Goal: Task Accomplishment & Management: Use online tool/utility

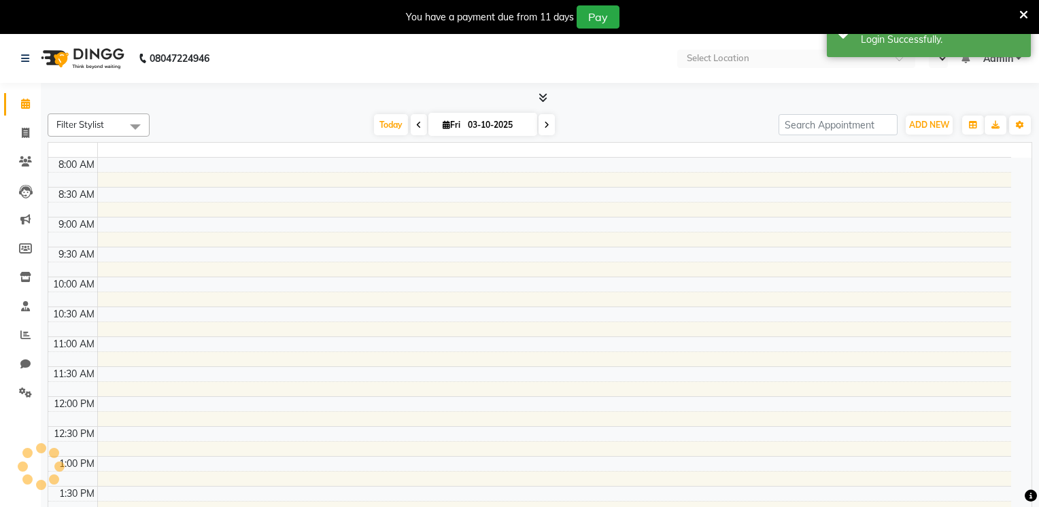
select select "en"
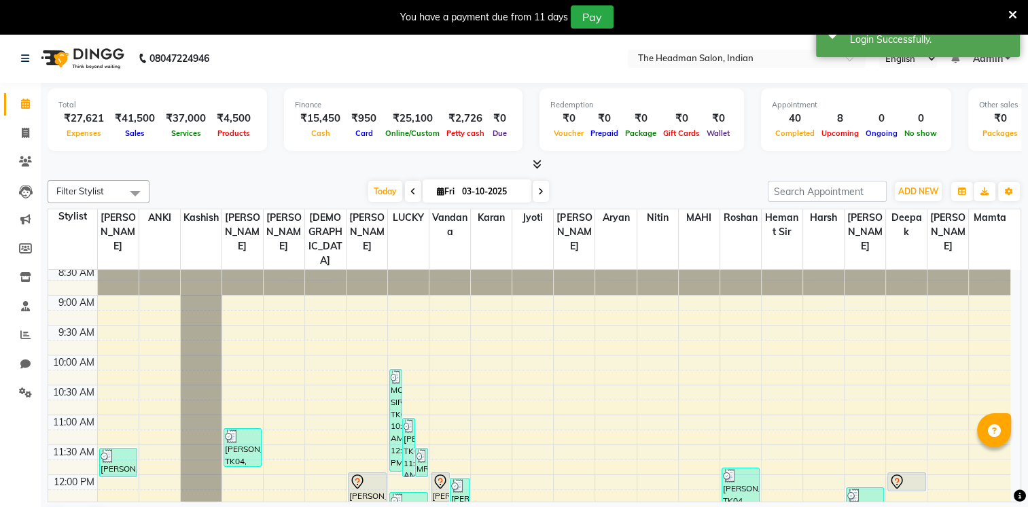
scroll to position [46, 0]
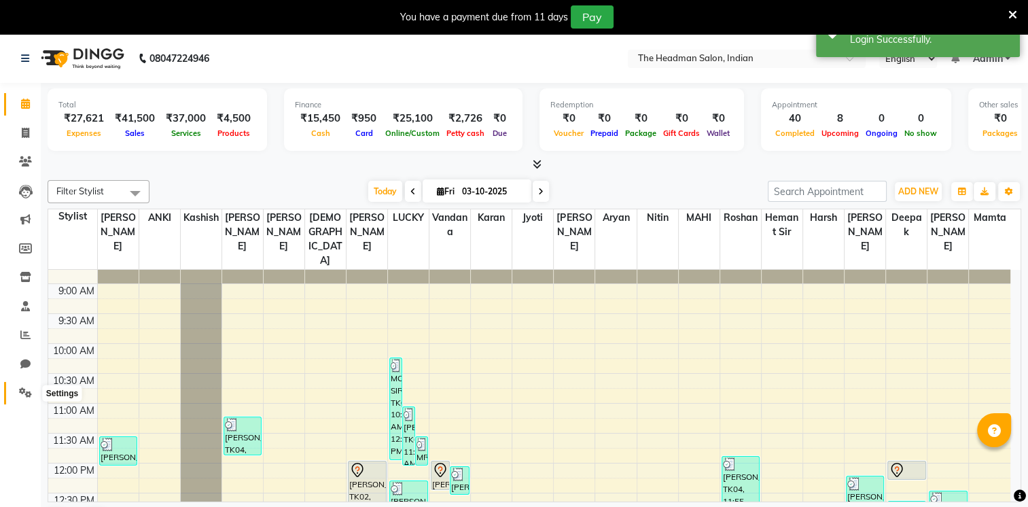
click at [25, 392] on icon at bounding box center [25, 392] width 13 height 10
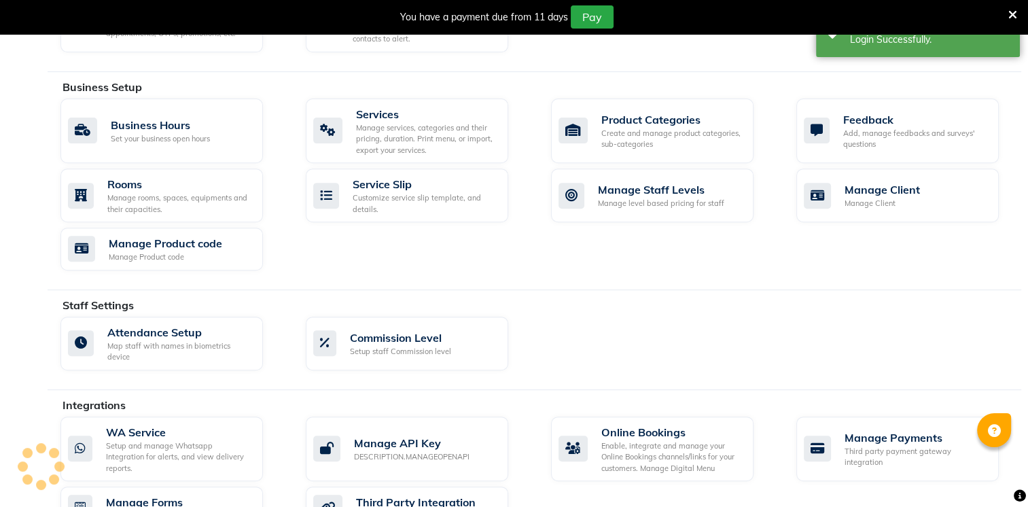
scroll to position [640, 0]
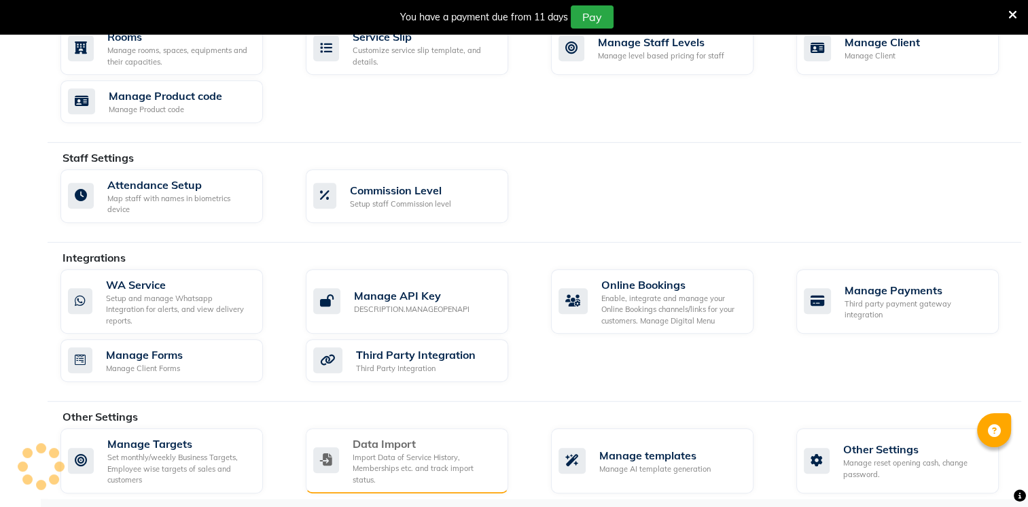
click at [419, 446] on div "Data Import" at bounding box center [425, 444] width 145 height 16
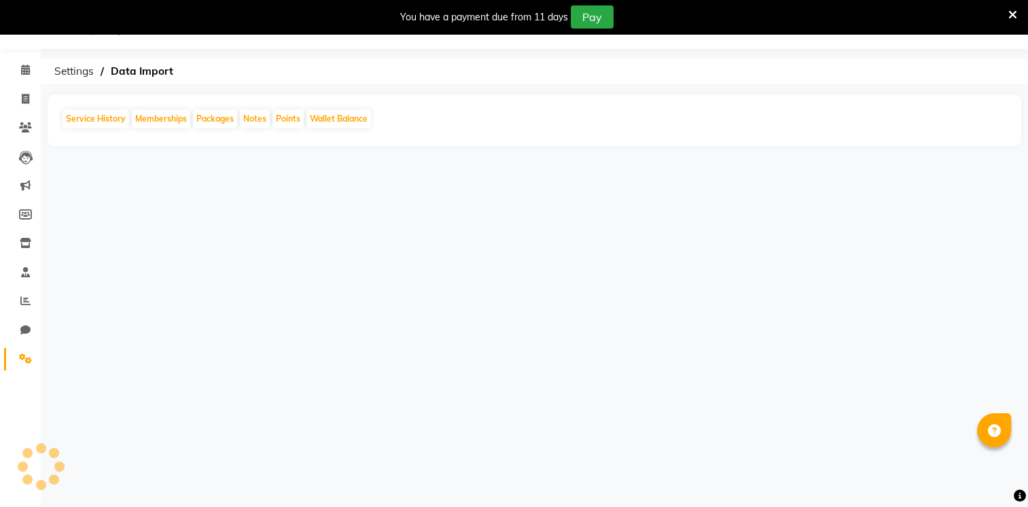
scroll to position [34, 0]
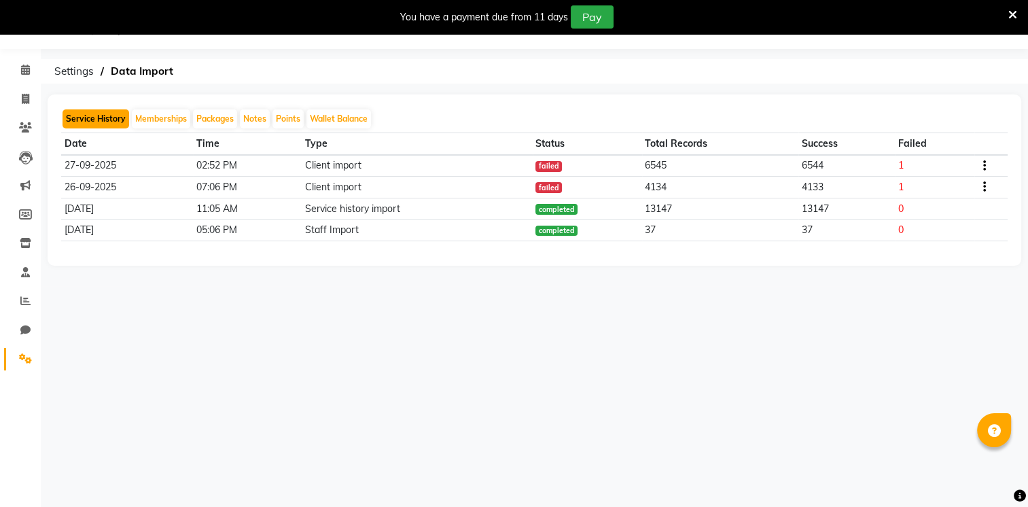
click at [95, 116] on button "Service History" at bounding box center [96, 118] width 67 height 19
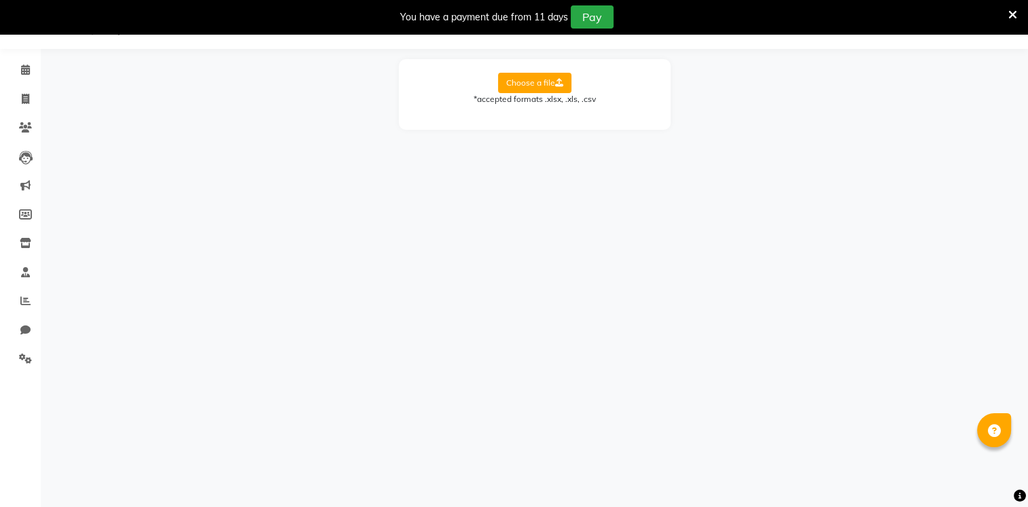
click at [540, 76] on label "Choose a file" at bounding box center [534, 83] width 73 height 20
click at [0, 0] on input "Choose a file" at bounding box center [0, 0] width 0 height 0
click at [555, 128] on select "Select Sheet Sheet1" at bounding box center [596, 126] width 102 height 21
select select "Sheet1"
click at [545, 116] on select "Select Sheet Sheet1" at bounding box center [596, 126] width 102 height 21
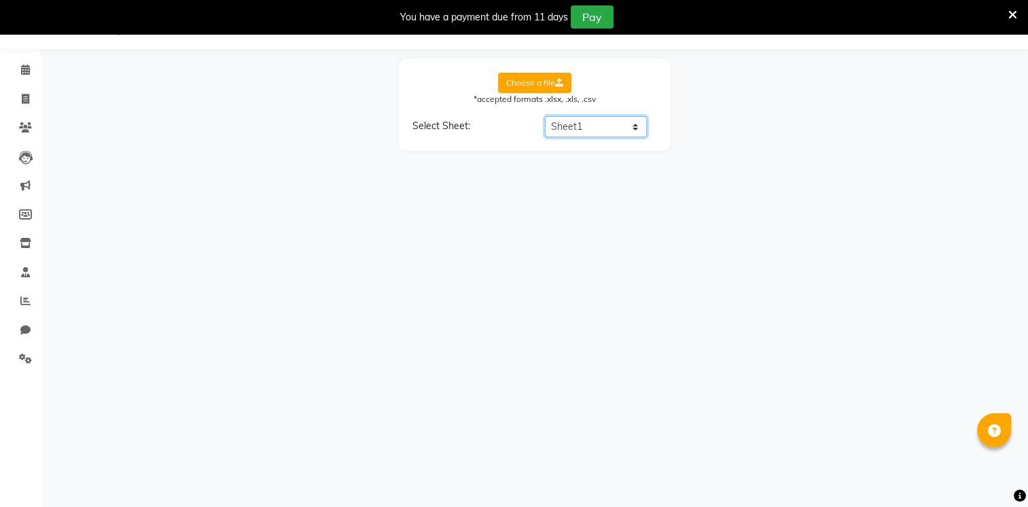
select select "Net"
select select "Tax"
select select "AMount"
select select "PAYMENT MODE"
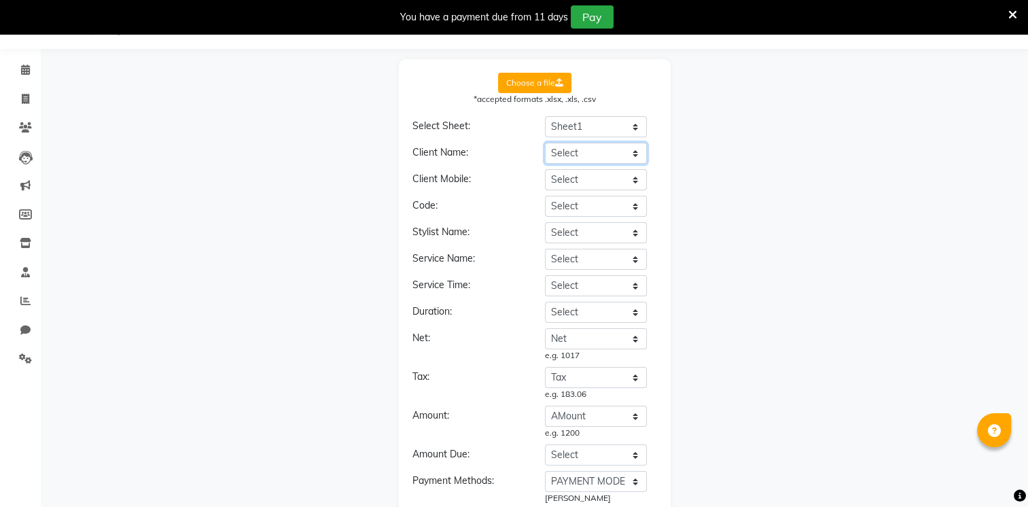
click at [612, 147] on select "Select BILL DATE BILL NO BILL SUFFIX TOMER NAME PHONE NO COMPANY NAME STYLIST N…" at bounding box center [596, 153] width 102 height 21
select select "TOMER NAME"
click at [545, 143] on select "Select BILL DATE BILL NO BILL SUFFIX TOMER NAME PHONE NO COMPANY NAME STYLIST N…" at bounding box center [596, 153] width 102 height 21
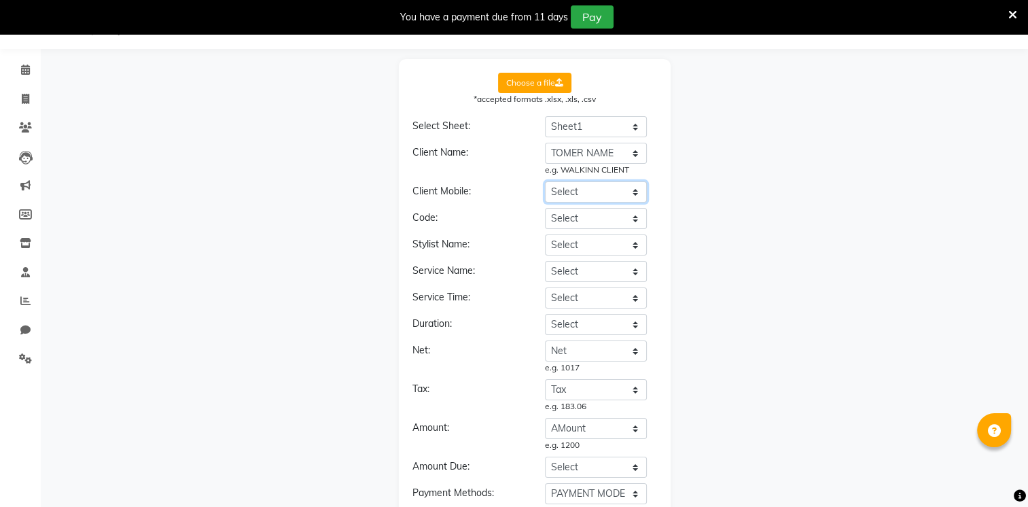
click at [614, 199] on select "Select BILL DATE BILL NO BILL SUFFIX TOMER NAME PHONE NO COMPANY NAME STYLIST N…" at bounding box center [596, 191] width 102 height 21
select select "PHONE NO"
click at [545, 181] on select "Select BILL DATE BILL NO BILL SUFFIX TOMER NAME PHONE NO COMPANY NAME STYLIST N…" at bounding box center [596, 191] width 102 height 21
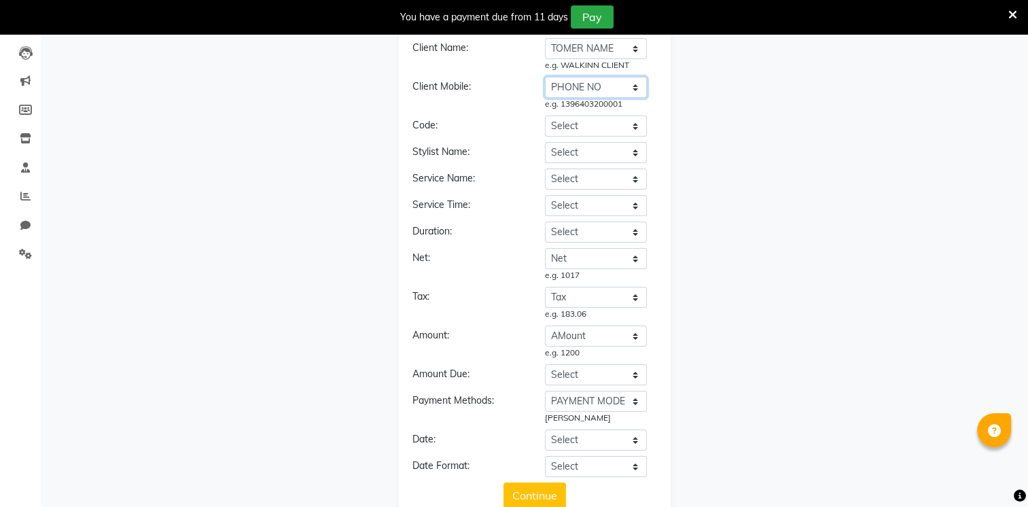
scroll to position [139, 0]
click at [594, 152] on select "Select BILL DATE BILL NO BILL SUFFIX TOMER NAME PHONE NO COMPANY NAME STYLIST N…" at bounding box center [596, 151] width 102 height 21
select select "STYLIST"
click at [545, 141] on select "Select BILL DATE BILL NO BILL SUFFIX TOMER NAME PHONE NO COMPANY NAME STYLIST N…" at bounding box center [596, 151] width 102 height 21
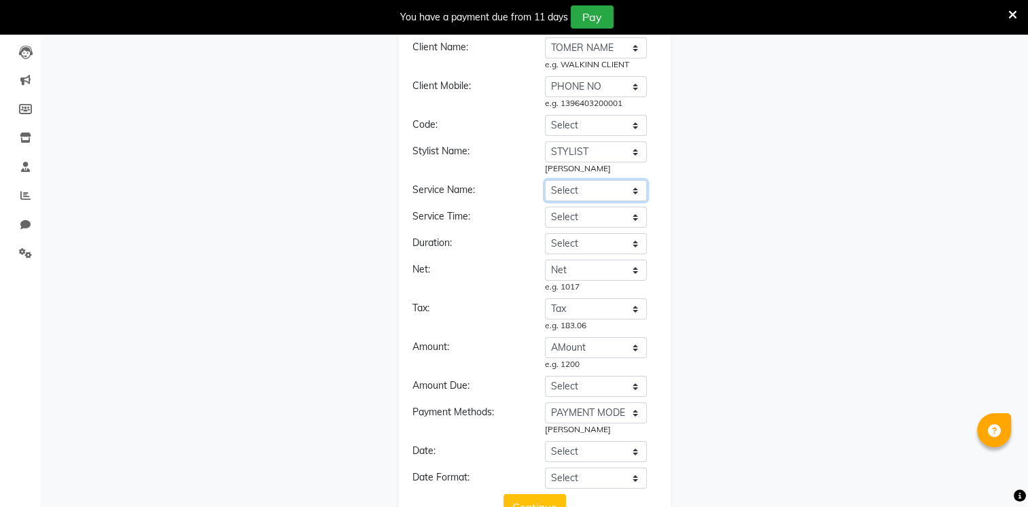
click at [611, 186] on select "Select BILL DATE BILL NO BILL SUFFIX TOMER NAME PHONE NO COMPANY NAME STYLIST N…" at bounding box center [596, 190] width 102 height 21
select select "ITEM NAME"
click at [545, 180] on select "Select BILL DATE BILL NO BILL SUFFIX TOMER NAME PHONE NO COMPANY NAME STYLIST N…" at bounding box center [596, 190] width 102 height 21
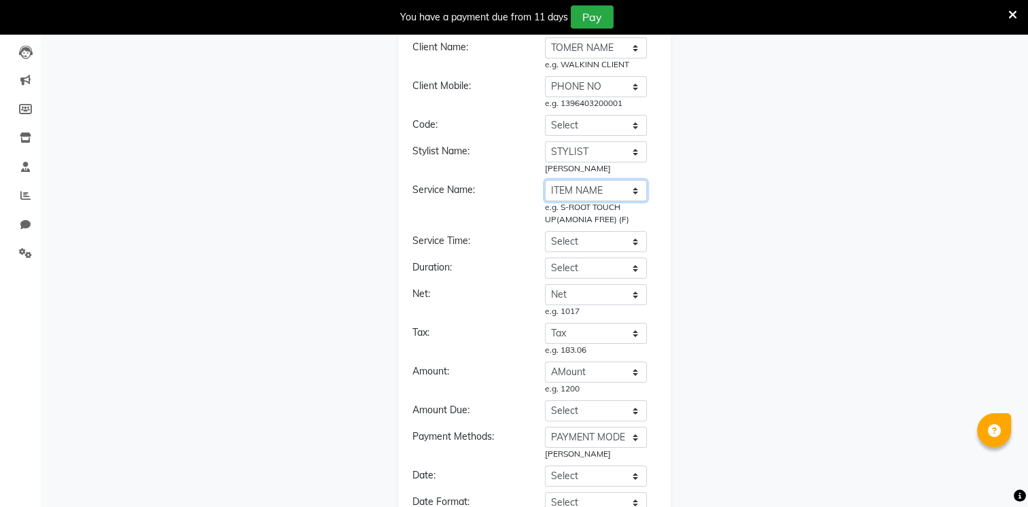
scroll to position [210, 0]
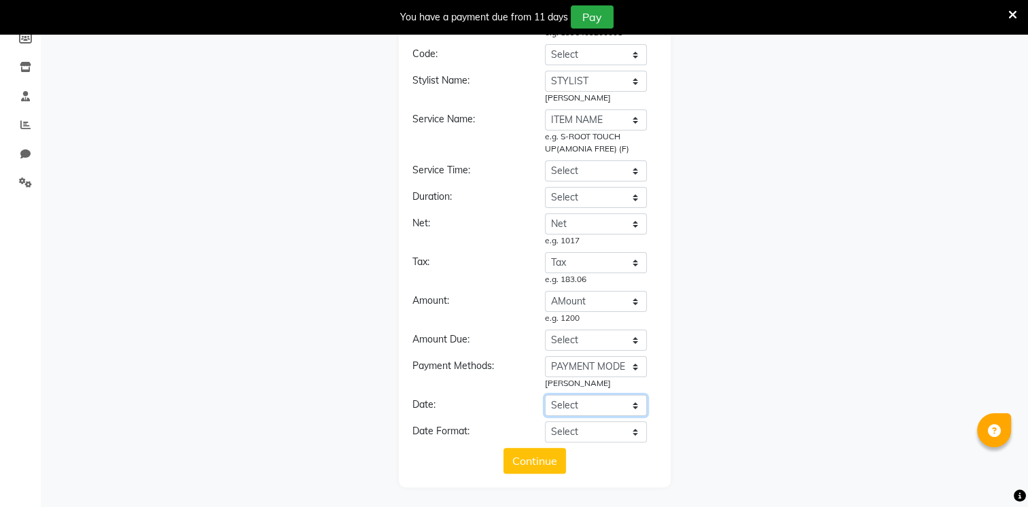
drag, startPoint x: 598, startPoint y: 406, endPoint x: 597, endPoint y: 393, distance: 12.9
click at [598, 406] on select "Select BILL DATE BILL NO BILL SUFFIX TOMER NAME PHONE NO COMPANY NAME STYLIST N…" at bounding box center [596, 405] width 102 height 21
select select "[PERSON_NAME]"
click at [545, 395] on select "Select BILL DATE BILL NO BILL SUFFIX TOMER NAME PHONE NO COMPANY NAME STYLIST N…" at bounding box center [596, 405] width 102 height 21
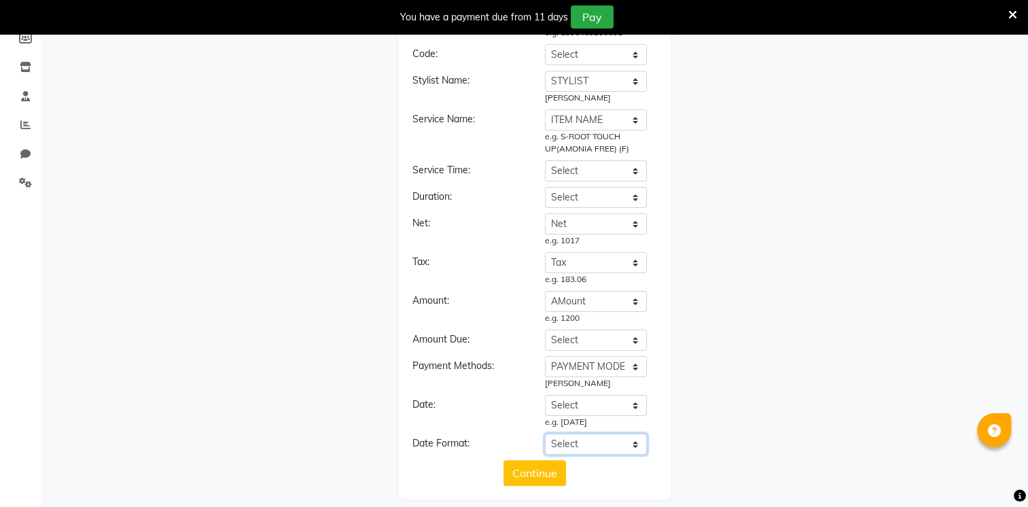
click at [606, 434] on select "Select YYYY-MM-DD MM-DD-YYYY DD-MM-YYYY MMMM Do, YYYY M/D/YYYY MMM Do YY MM/DD/…" at bounding box center [596, 444] width 102 height 21
select select "YYYY-MM-DD"
click at [545, 434] on select "Select YYYY-MM-DD MM-DD-YYYY DD-MM-YYYY MMMM Do, YYYY M/D/YYYY MMM Do YY MM/DD/…" at bounding box center [596, 444] width 102 height 21
click at [544, 468] on button "Continue" at bounding box center [535, 473] width 63 height 26
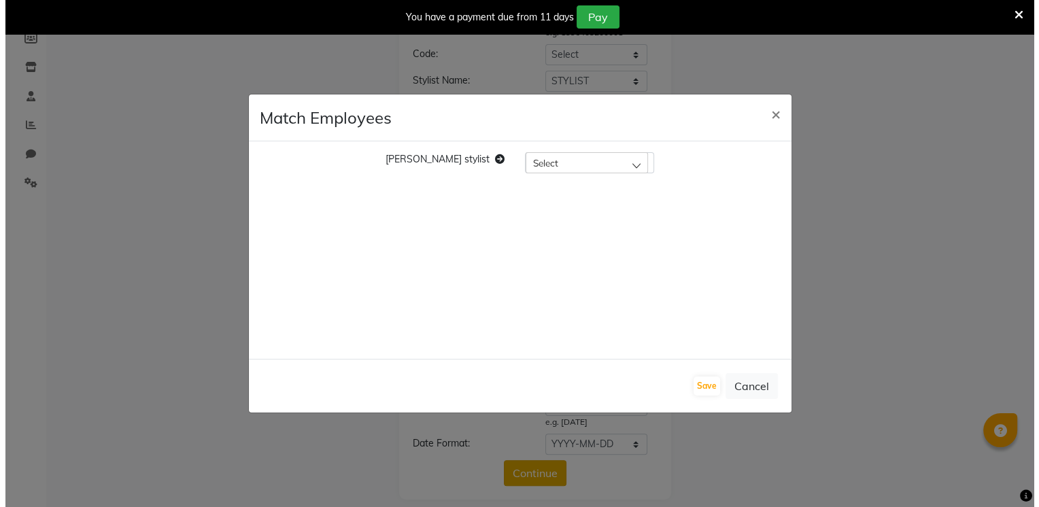
scroll to position [222, 0]
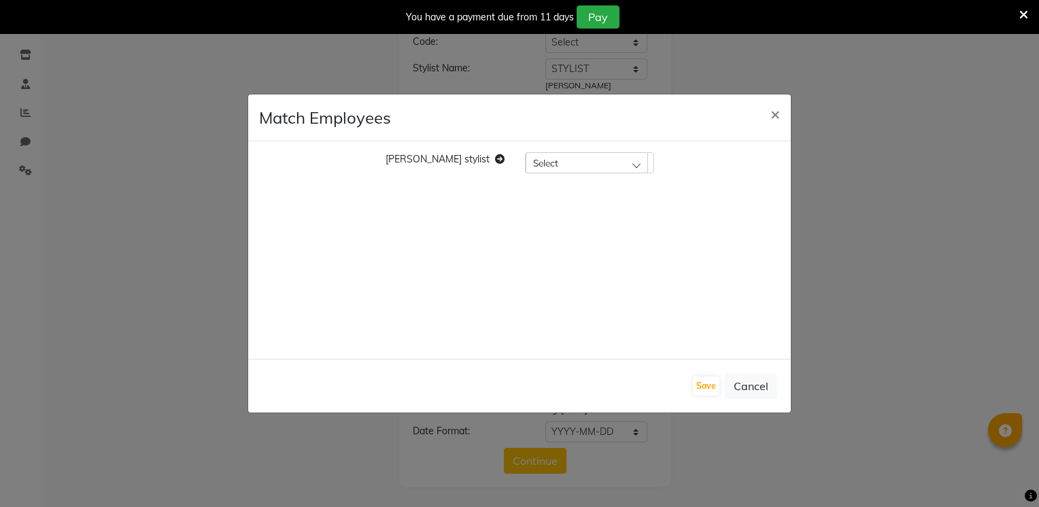
click at [551, 162] on div "Select" at bounding box center [586, 162] width 122 height 20
type input "shu"
click at [570, 249] on label "[PERSON_NAME]" at bounding box center [573, 249] width 82 height 12
click at [707, 381] on button "Save" at bounding box center [706, 386] width 27 height 19
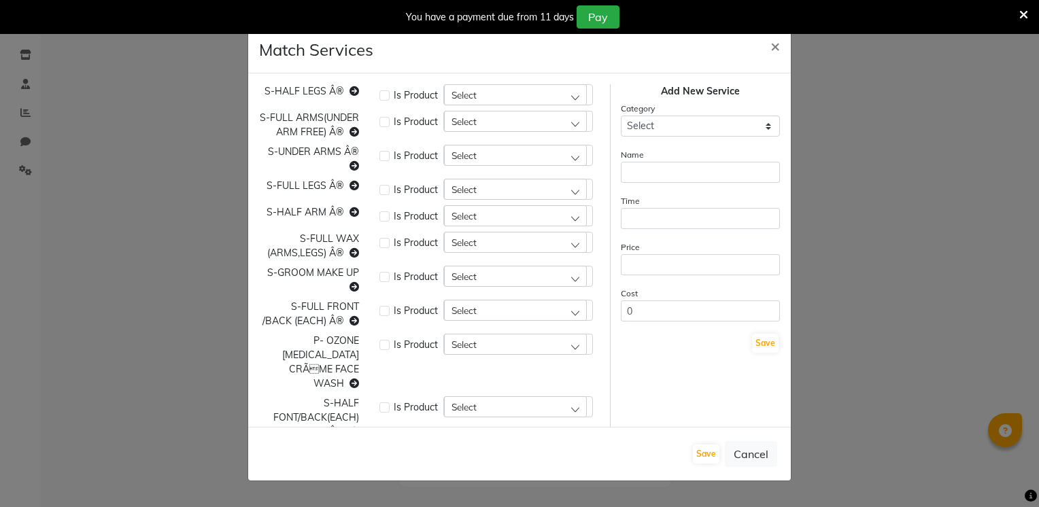
click at [300, 88] on span "S-HALF LEGS Â®" at bounding box center [304, 91] width 80 height 12
copy span "S-HALF LEGS Â®"
click at [300, 88] on span "S-HALF LEGS Â®" at bounding box center [304, 91] width 80 height 12
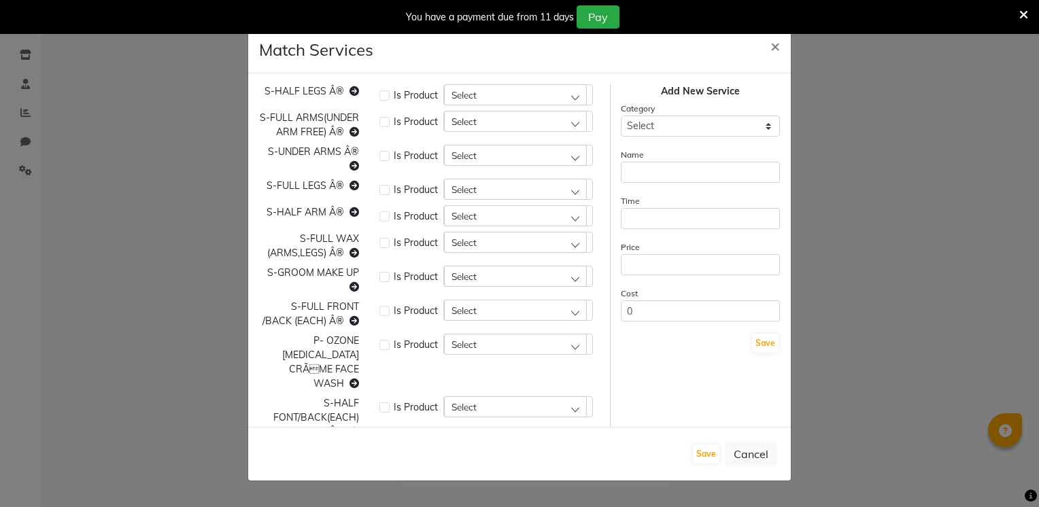
click at [437, 92] on div "Is Product Select" at bounding box center [489, 94] width 241 height 21
click at [476, 103] on div "Select" at bounding box center [515, 94] width 143 height 20
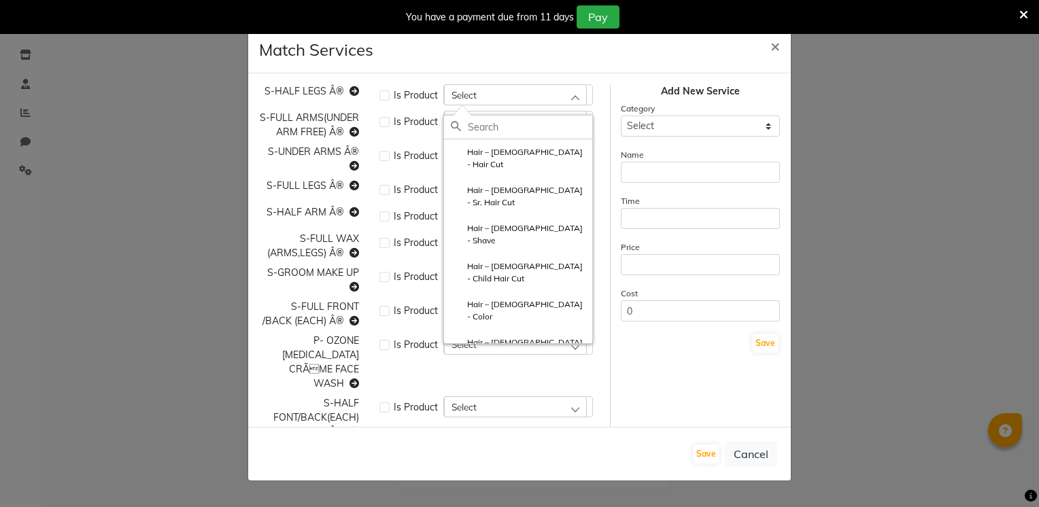
paste input "S-HALF LEGS Â®"
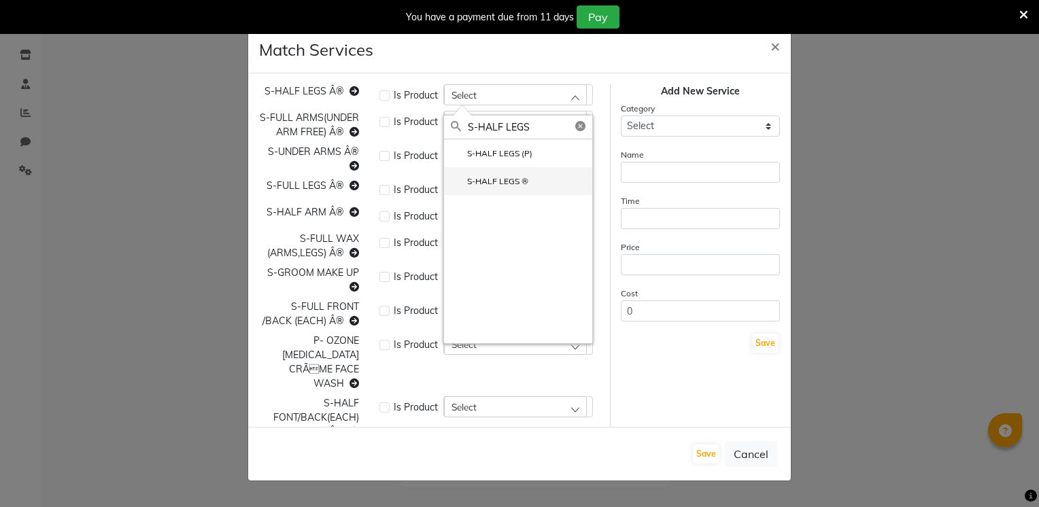
type input "S-HALF LEGS"
click at [529, 178] on li "S-HALF LEGS ®" at bounding box center [518, 181] width 148 height 28
click at [315, 132] on span "S-FULL ARMS(UNDER ARM FREE) Â®" at bounding box center [309, 124] width 99 height 27
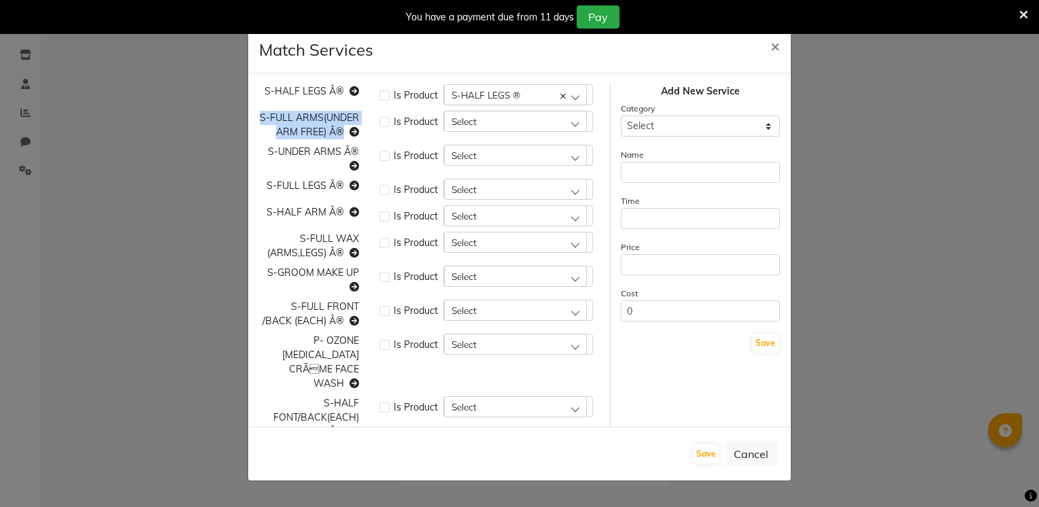
click at [315, 132] on span "S-FULL ARMS(UNDER ARM FREE) Â®" at bounding box center [309, 124] width 99 height 27
copy span "S-FULL ARMS(UNDER ARM FREE) Â®"
click at [315, 132] on span "S-FULL ARMS(UNDER ARM FREE) Â®" at bounding box center [309, 124] width 99 height 27
click at [473, 126] on span "Select" at bounding box center [463, 122] width 25 height 12
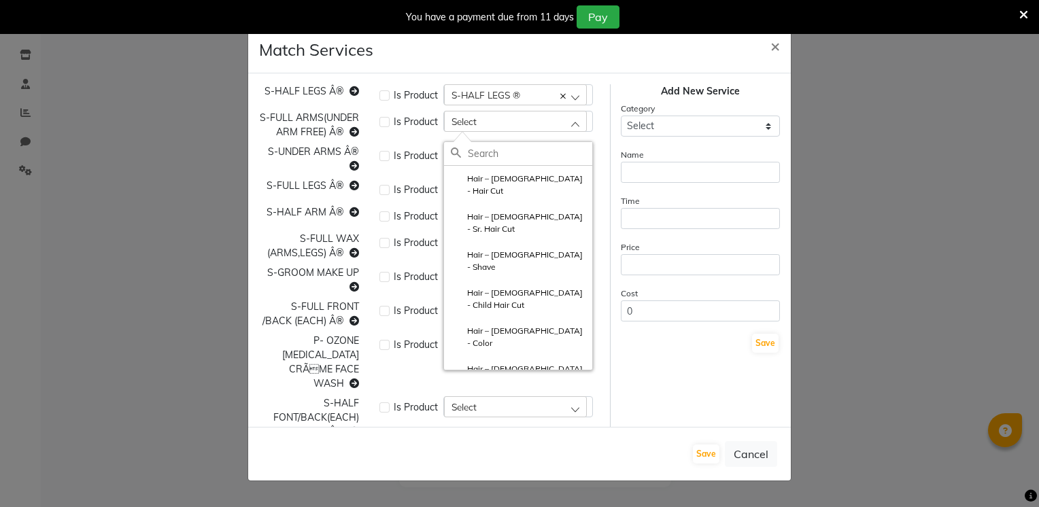
paste input "S-FULL ARMS(UNDER ARM FREE) Â®"
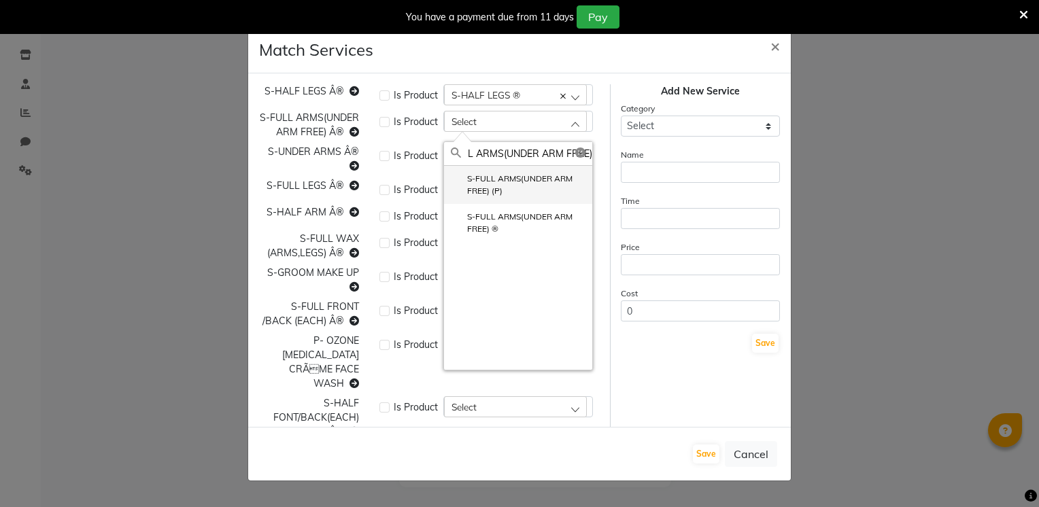
type input "S-FULL ARMS(UNDER ARM FREE)"
click at [532, 184] on label "S-FULL ARMS(UNDER ARM FREE) (P)" at bounding box center [518, 185] width 135 height 24
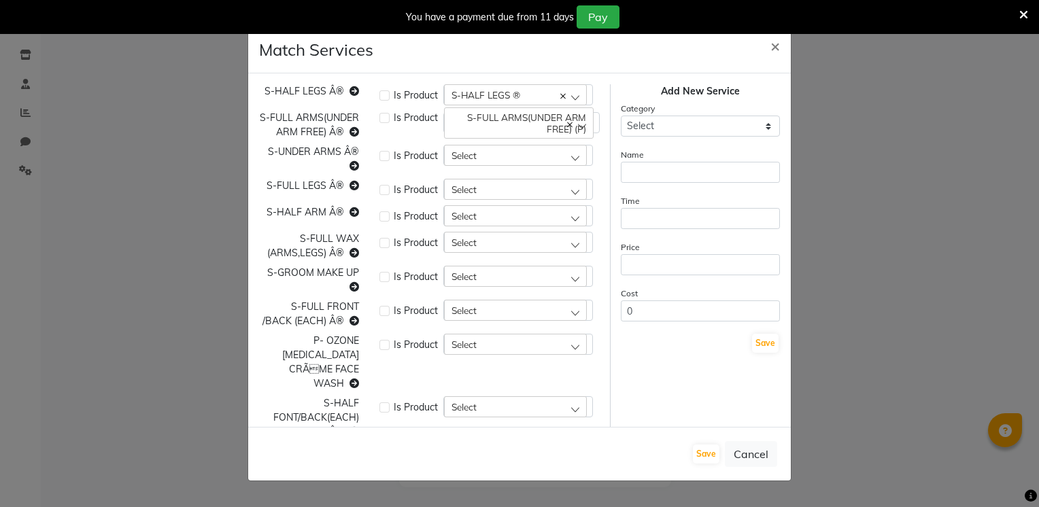
click at [546, 139] on div "Is Product S-FULL ARMS(UNDER ARM FREE) (P) Hair – [DEMOGRAPHIC_DATA] - Hair Cut" at bounding box center [489, 125] width 241 height 29
click at [545, 139] on div "S-FULL ARMS(UNDER ARM FREE) (P)" at bounding box center [519, 122] width 150 height 31
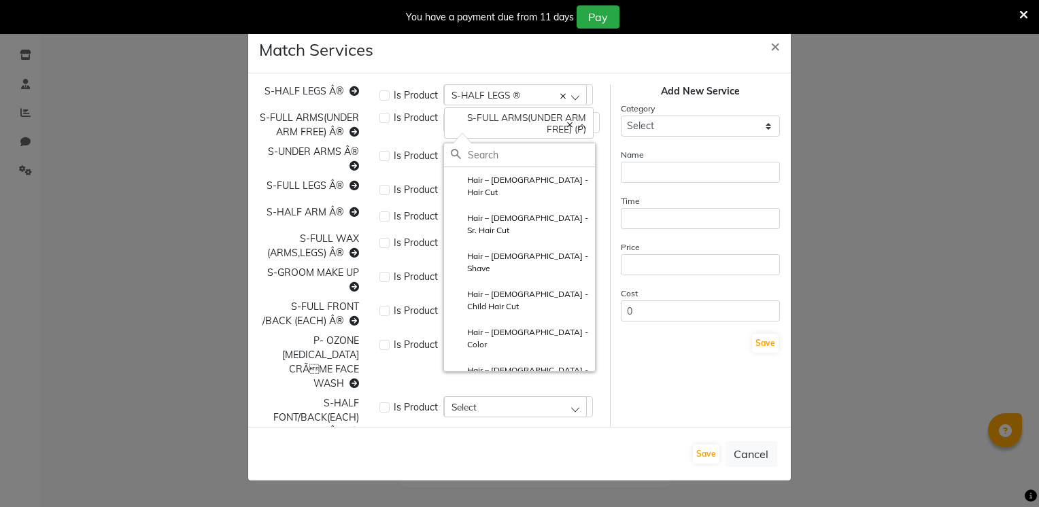
paste input "S-FULL ARMS(UNDER ARM FREE) Â®"
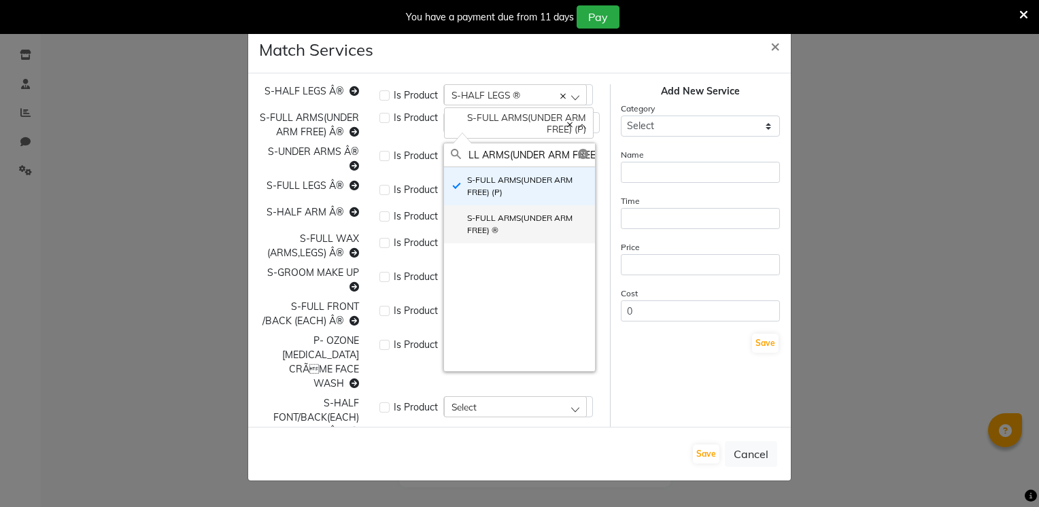
type input "S-FULL ARMS(UNDER ARM FREE"
click at [542, 214] on label "S-FULL ARMS(UNDER ARM FREE) ®" at bounding box center [519, 224] width 137 height 24
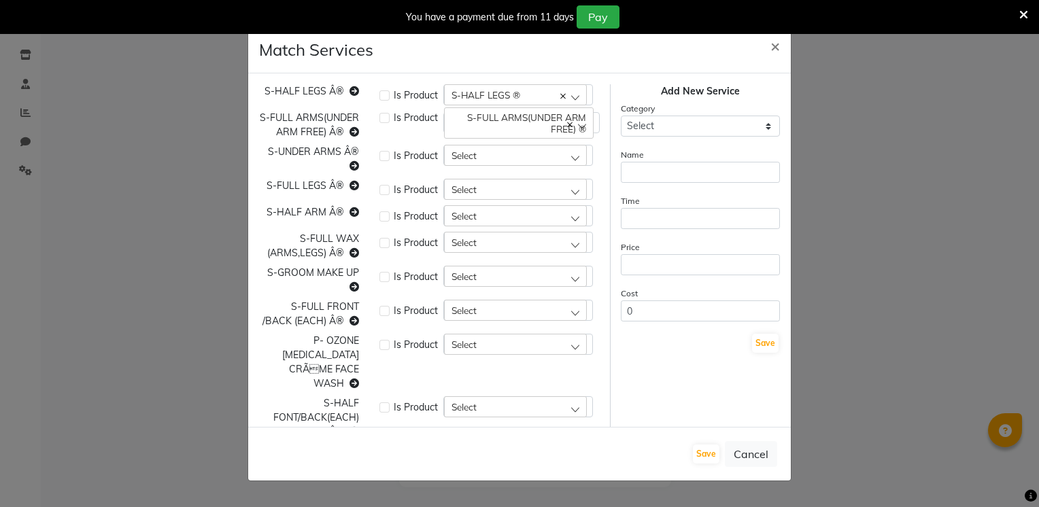
click at [316, 158] on span "S-UNDER ARMS Â®" at bounding box center [313, 151] width 91 height 12
copy span "S-UNDER ARMS Â®"
click at [483, 165] on div "Select" at bounding box center [515, 155] width 143 height 20
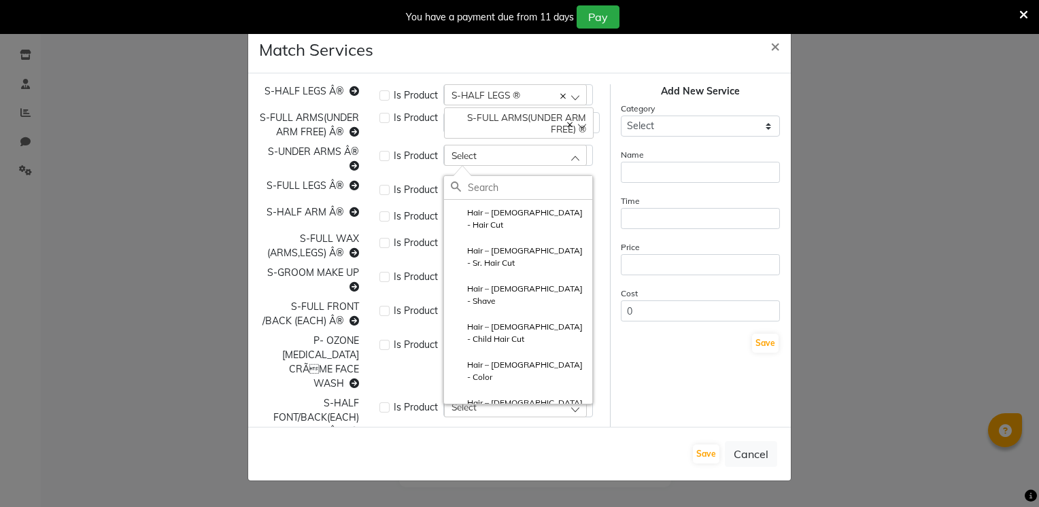
paste input "S-UNDER ARMS Â®"
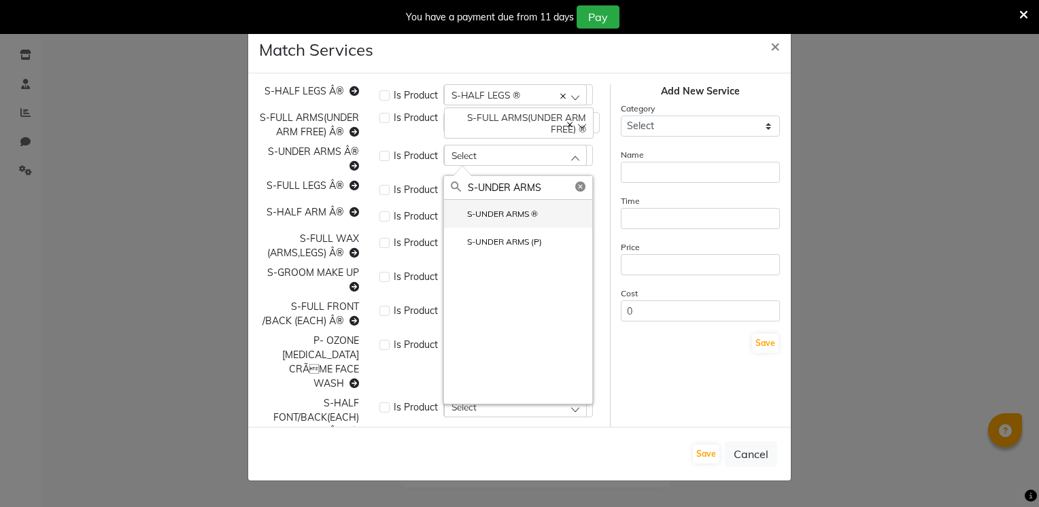
type input "S-UNDER ARMS"
click at [537, 228] on li "S-UNDER ARMS ®" at bounding box center [518, 214] width 148 height 28
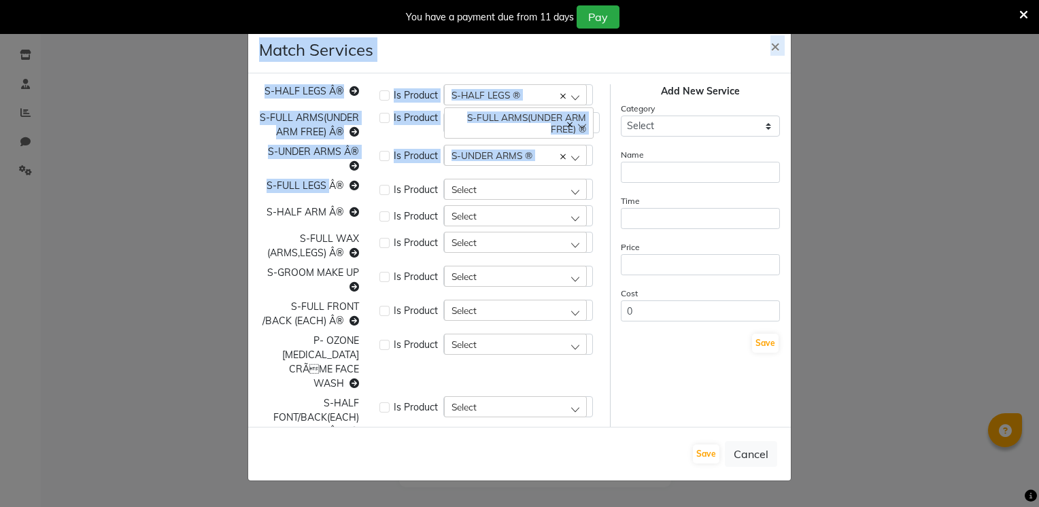
drag, startPoint x: 326, startPoint y: 198, endPoint x: 247, endPoint y: 205, distance: 79.8
click at [247, 205] on ngb-modal-window "Match Services × S-HALF LEGS Â® Is Product S-HALF LEGS ® Hair – [DEMOGRAPHIC_DA…" at bounding box center [519, 253] width 1039 height 507
copy div "Match Services × S-HALF LEGS Â® Is Product S-HALF LEGS ® Hair – [DEMOGRAPHIC_DA…"
click at [292, 193] on div "S-FULL LEGS Â®" at bounding box center [309, 189] width 120 height 21
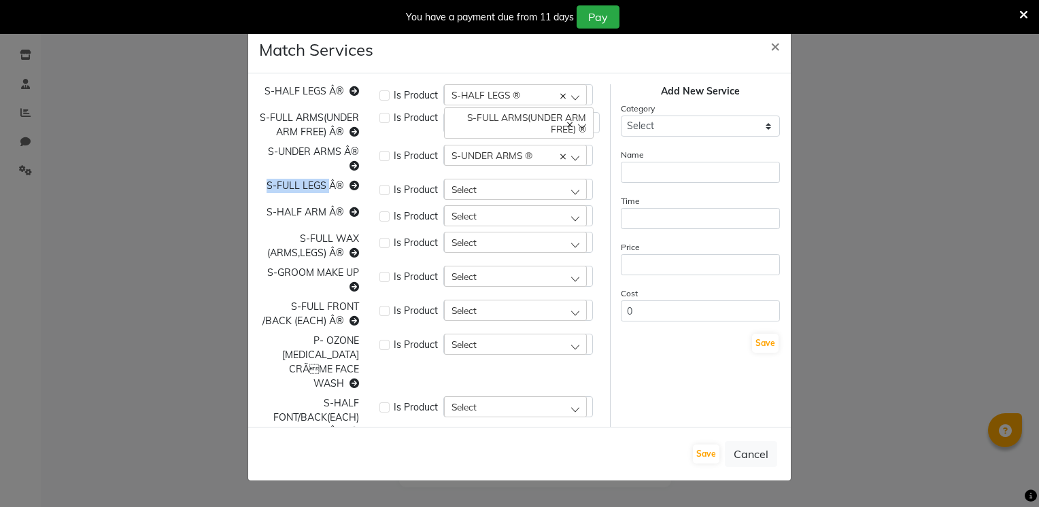
copy span "S-FULL LEGS"
drag, startPoint x: 262, startPoint y: 201, endPoint x: 328, endPoint y: 201, distance: 65.9
click at [328, 200] on div "S-FULL LEGS Â®" at bounding box center [309, 189] width 120 height 21
click at [462, 195] on span "Select" at bounding box center [463, 190] width 25 height 12
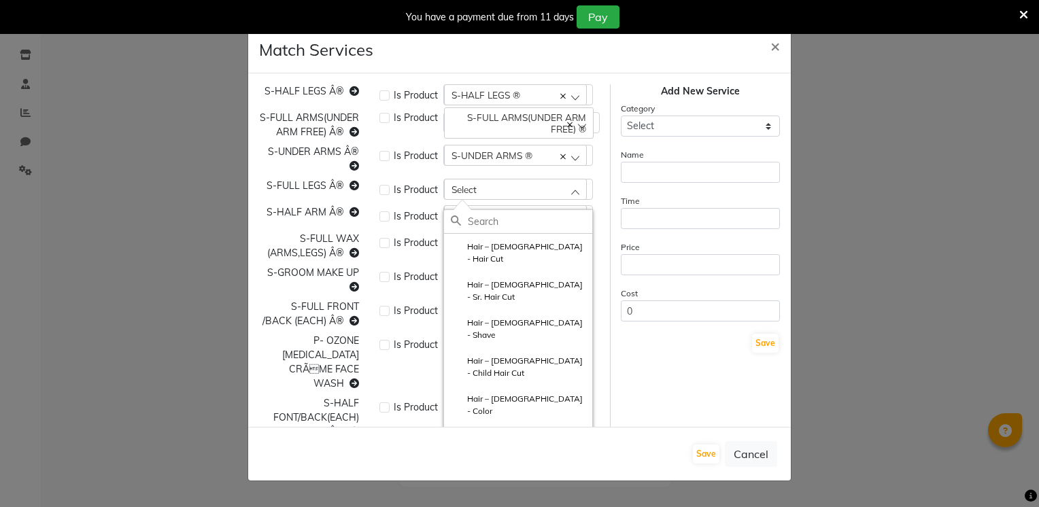
paste input "S-FULL LEGS"
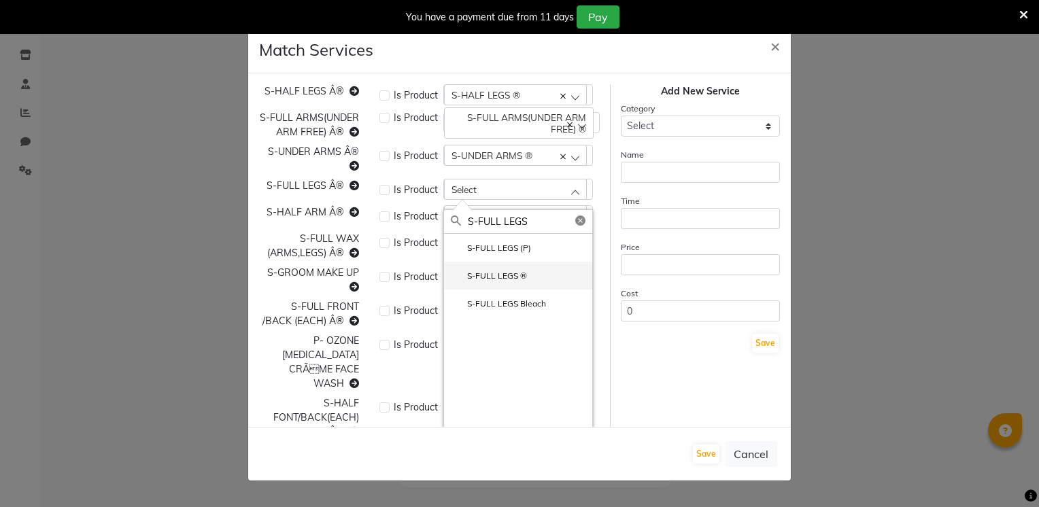
type input "S-FULL LEGS"
click at [507, 282] on label "S-FULL LEGS ®" at bounding box center [489, 276] width 76 height 12
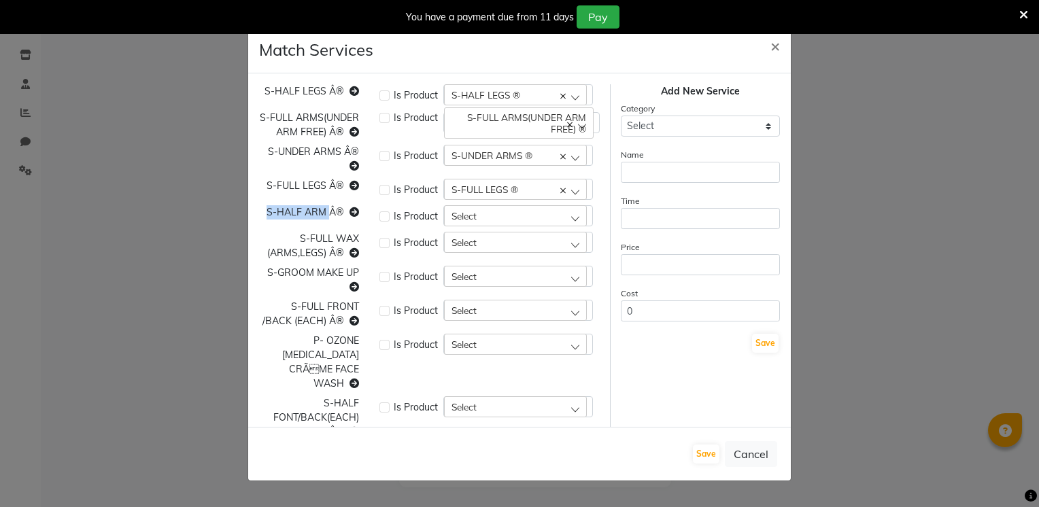
drag, startPoint x: 260, startPoint y: 230, endPoint x: 326, endPoint y: 228, distance: 65.9
click at [326, 226] on div "S-HALF ARM Â®" at bounding box center [309, 215] width 120 height 21
copy span "S-HALF ARM"
click at [472, 222] on span "Select" at bounding box center [463, 216] width 25 height 12
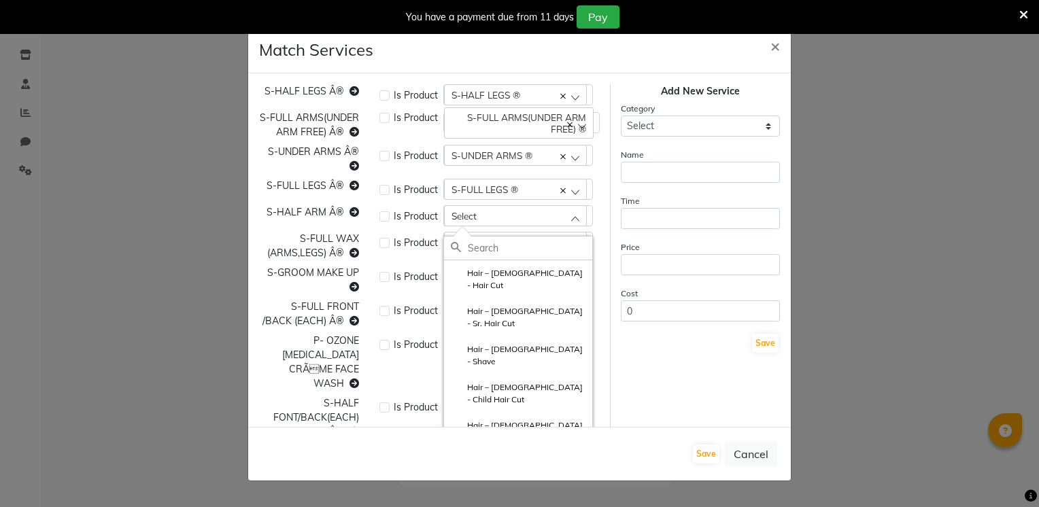
paste input "S-HALF ARM"
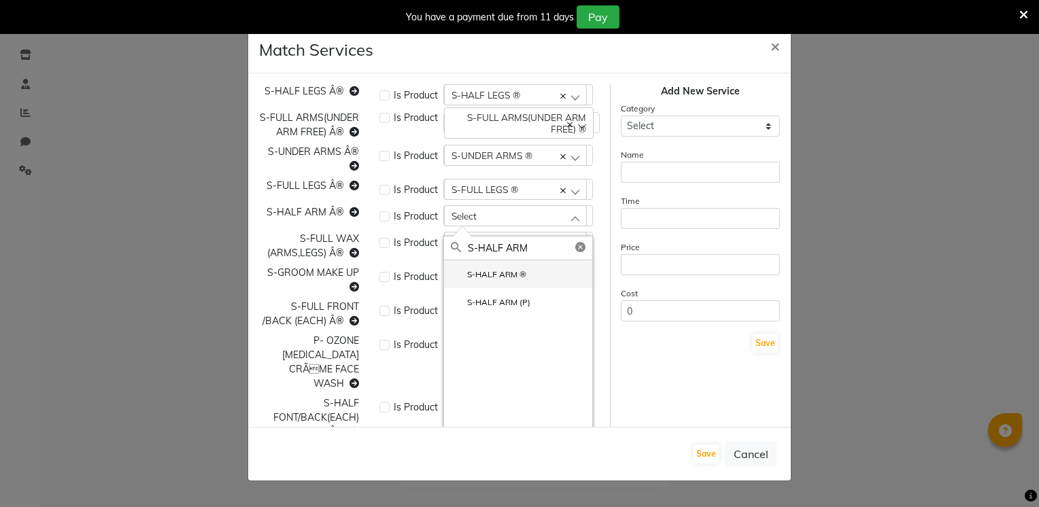
type input "S-HALF ARM"
click at [508, 281] on label "S-HALF ARM ®" at bounding box center [488, 274] width 75 height 12
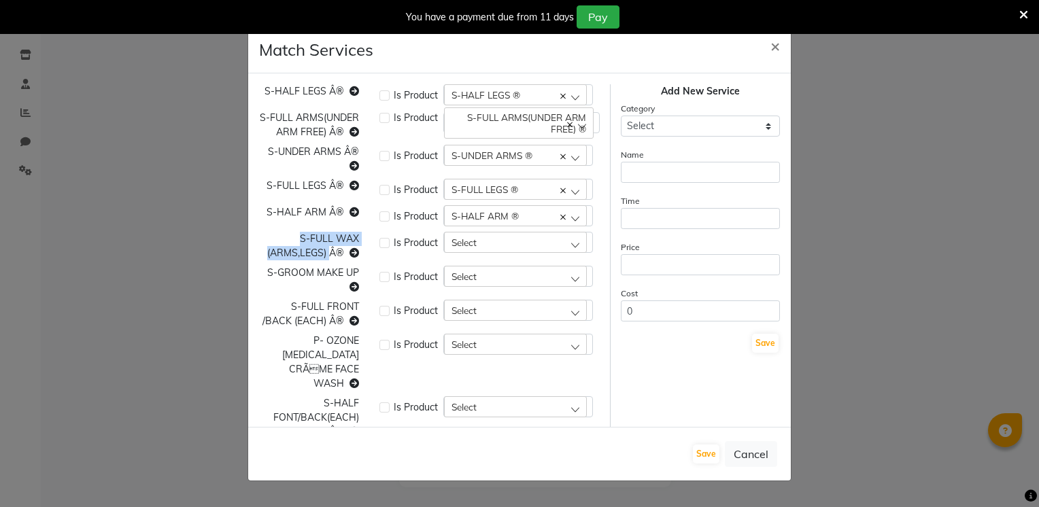
copy span "S-FULL WAX (ARMS,LEGS)"
drag, startPoint x: 295, startPoint y: 242, endPoint x: 329, endPoint y: 275, distance: 47.1
click at [329, 275] on div "S-HALF LEGS Â® Is Product S-HALF LEGS ® Hair – [DEMOGRAPHIC_DATA] - Hair Cut S-…" at bounding box center [429, 365] width 361 height 563
click at [480, 252] on div "Select" at bounding box center [515, 242] width 143 height 20
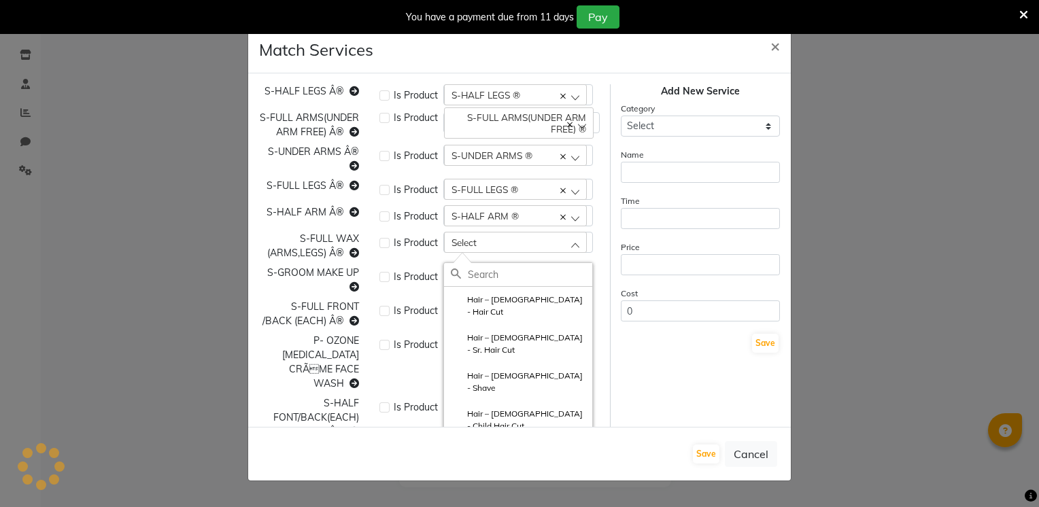
paste input "S-FULL WAX (ARMS,LEGS)"
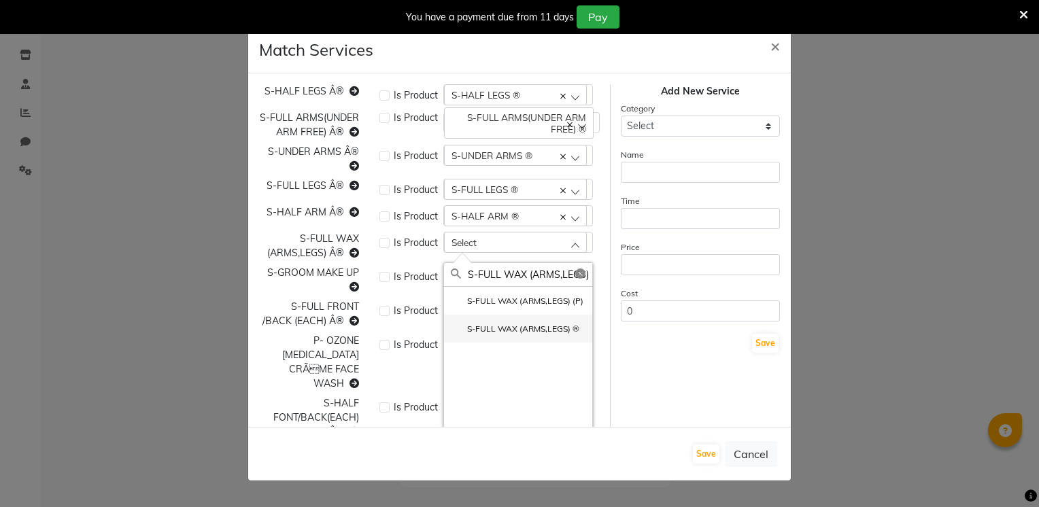
type input "S-FULL WAX (ARMS,LEGS)"
click at [484, 335] on label "S-FULL WAX (ARMS,LEGS) ®" at bounding box center [515, 329] width 128 height 12
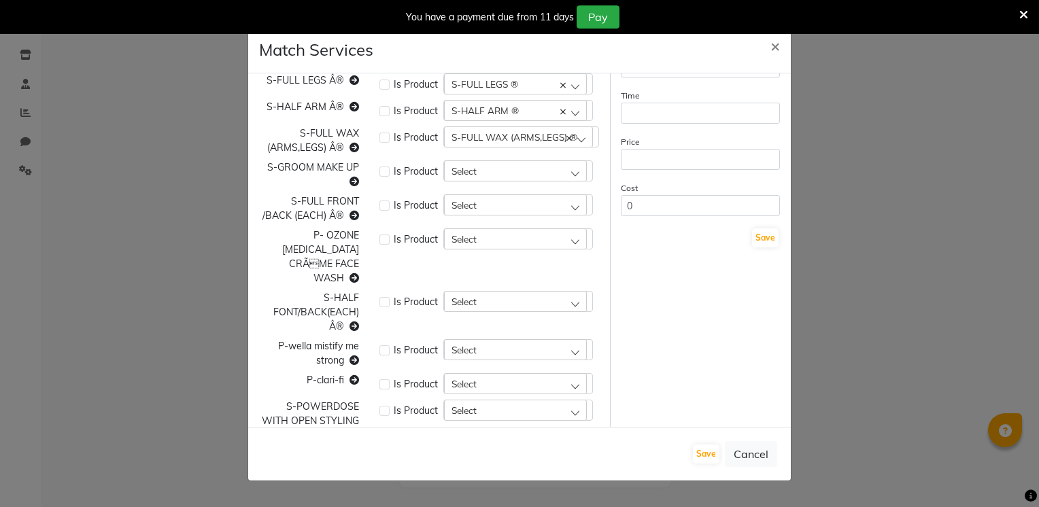
scroll to position [106, 0]
drag, startPoint x: 261, startPoint y: 188, endPoint x: 358, endPoint y: 188, distance: 96.5
click at [358, 188] on div "S-GROOM MAKE UP" at bounding box center [309, 174] width 120 height 29
copy span "S-GROOM MAKE UP"
click at [475, 180] on div "Select" at bounding box center [515, 170] width 143 height 20
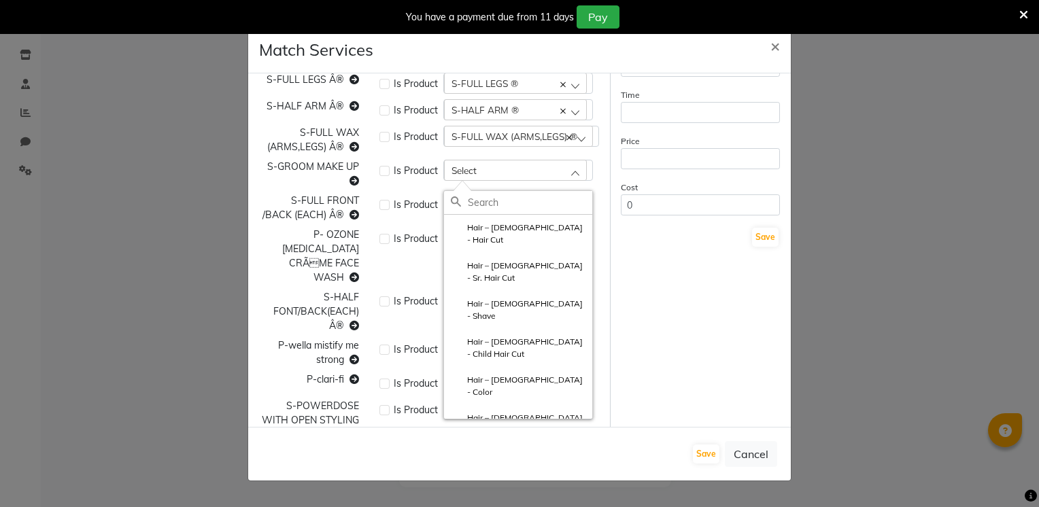
paste input "S-GROOM MAKE UP"
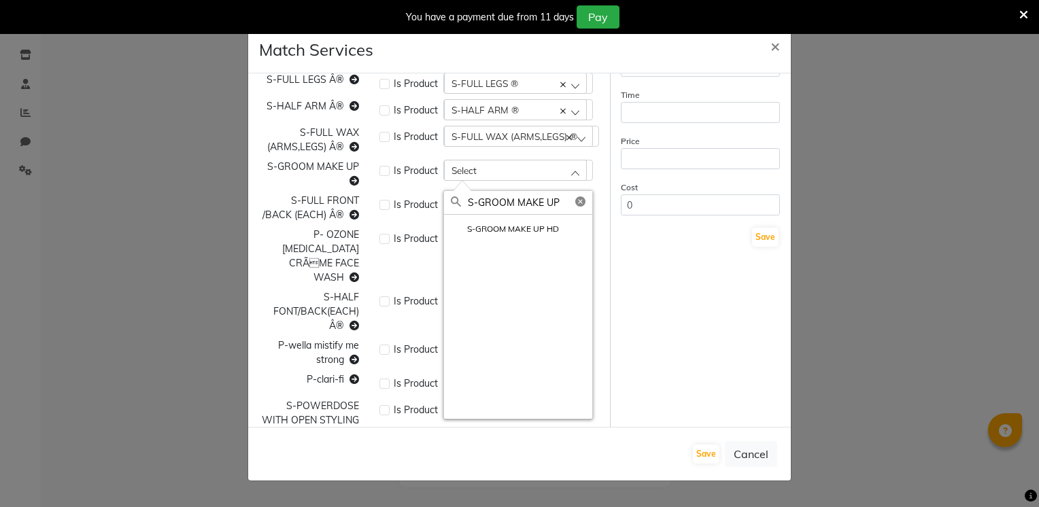
type input "S-GROOM MAKE UP"
click at [483, 243] on li "S-GROOM MAKE UP HD" at bounding box center [518, 229] width 148 height 28
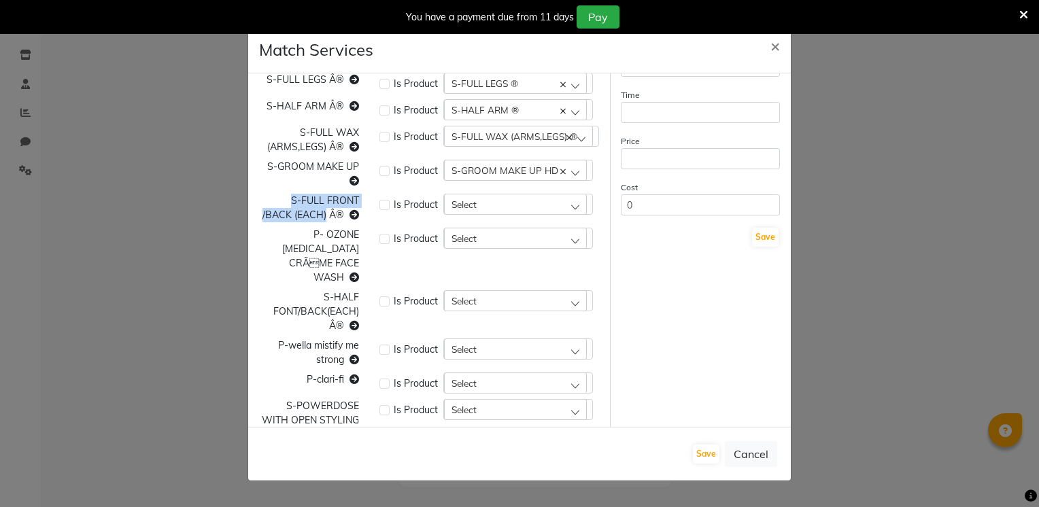
copy span "S-FULL FRONT /BACK (EACH)"
drag, startPoint x: 285, startPoint y: 212, endPoint x: 325, endPoint y: 228, distance: 42.7
click at [325, 222] on div "S-FULL FRONT /BACK (EACH) Â®" at bounding box center [309, 208] width 120 height 29
click at [457, 210] on span "Select" at bounding box center [463, 204] width 25 height 12
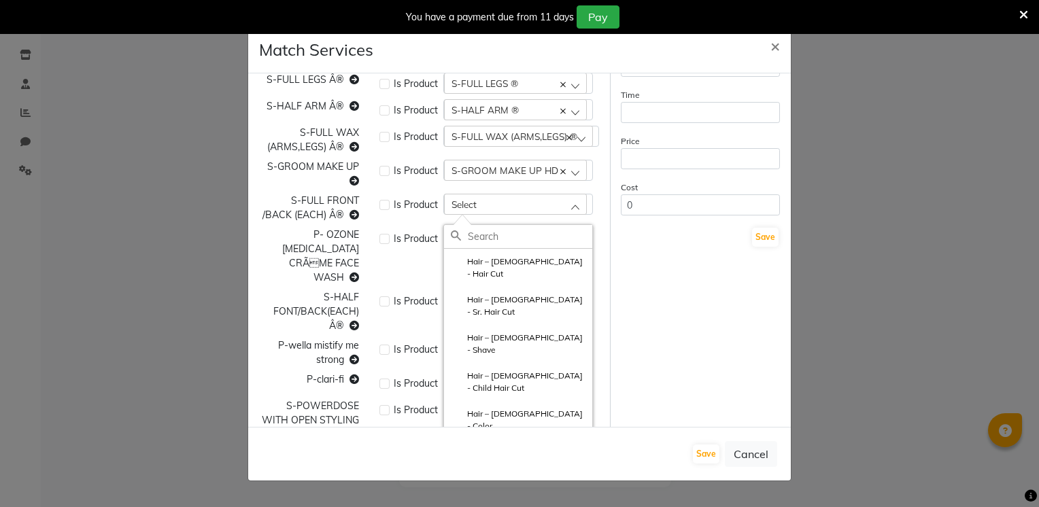
paste input "S-FULL FRONT /BACK (EACH)"
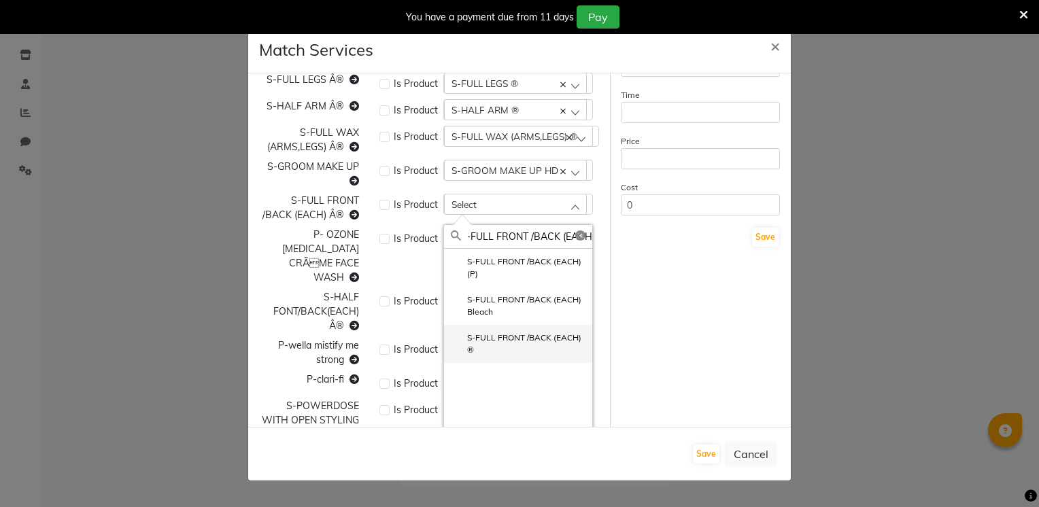
type input "S-FULL FRONT /BACK (EACH)"
click at [485, 355] on label "S-FULL FRONT /BACK (EACH) ®" at bounding box center [518, 344] width 135 height 24
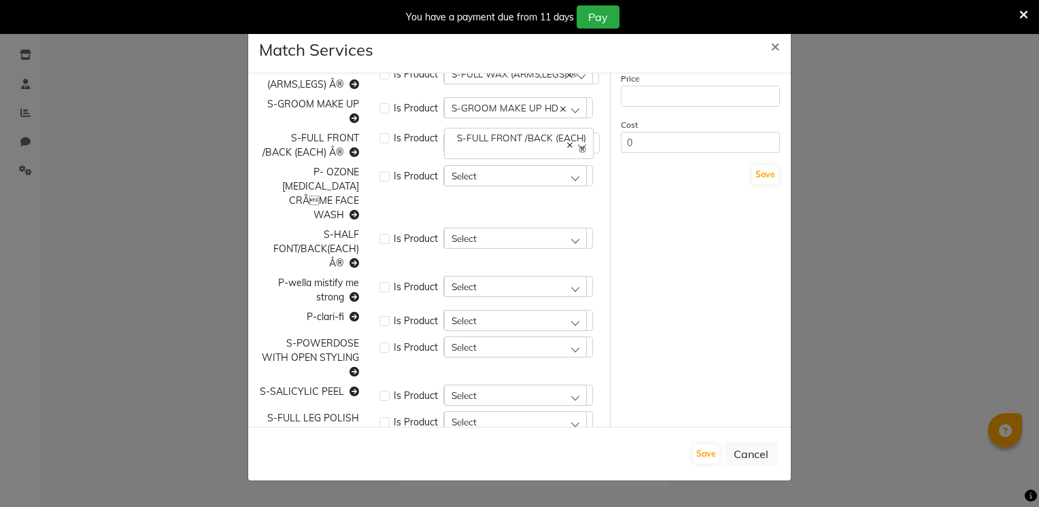
scroll to position [170, 0]
drag, startPoint x: 306, startPoint y: 186, endPoint x: 343, endPoint y: 211, distance: 44.9
click at [343, 211] on div "P- OZONE [MEDICAL_DATA] CRÃME FACE WASH" at bounding box center [309, 192] width 120 height 57
copy span "P- OZONE [MEDICAL_DATA] CRÃME FACE WASH"
click at [496, 201] on div "Is Product Select" at bounding box center [489, 192] width 241 height 57
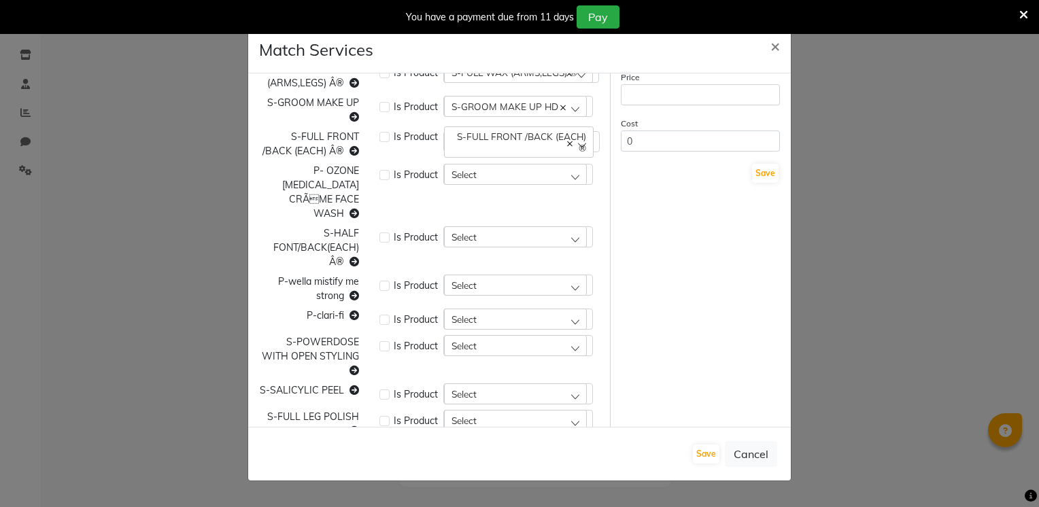
click at [503, 184] on div "Select" at bounding box center [515, 174] width 143 height 20
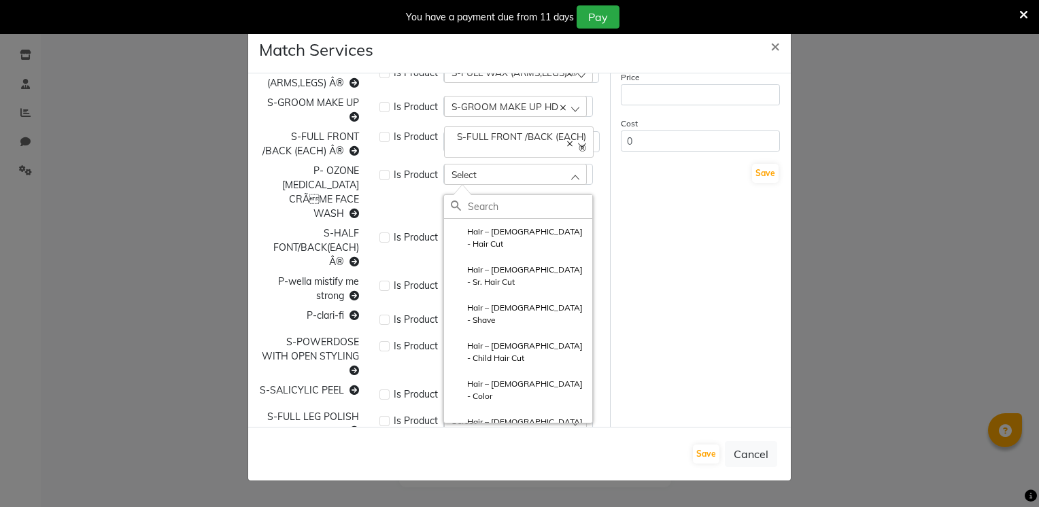
click at [503, 184] on div "Select" at bounding box center [515, 174] width 143 height 20
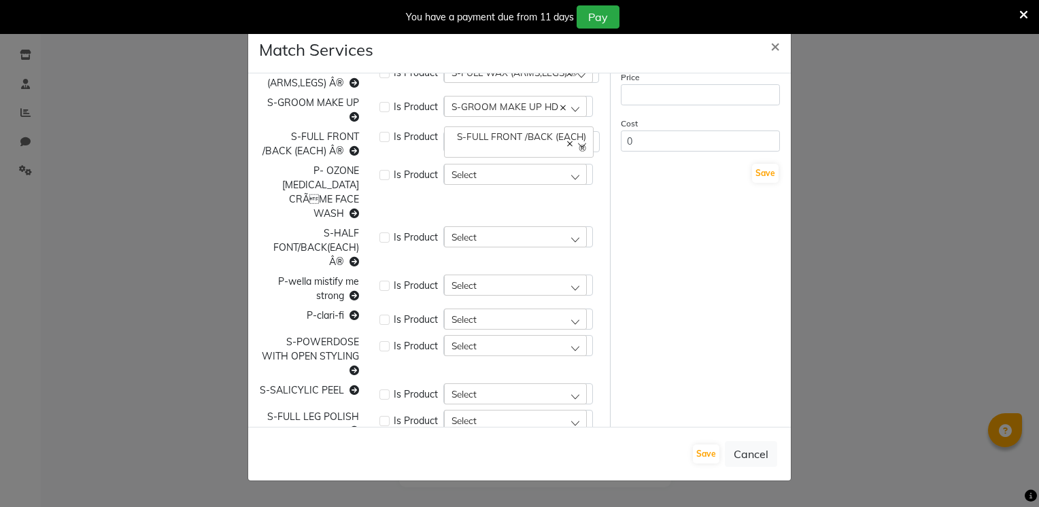
click at [503, 184] on div "Select" at bounding box center [515, 174] width 143 height 20
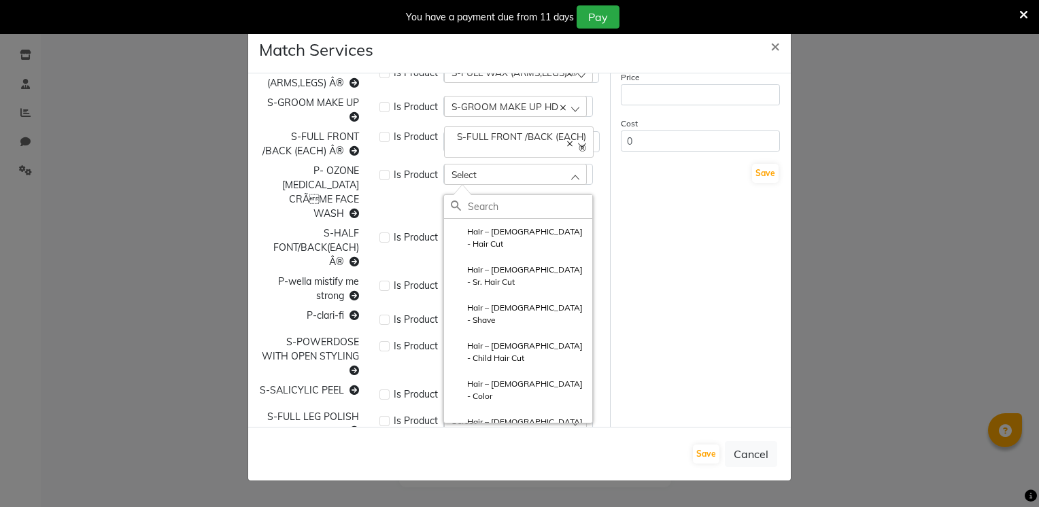
paste input "P- OZONE [MEDICAL_DATA] CRÃME FACE WASH"
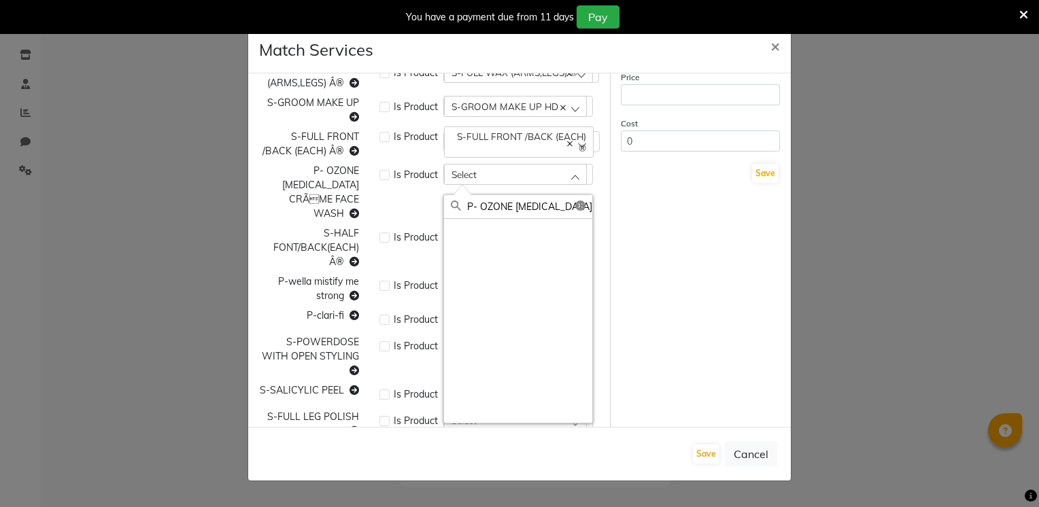
scroll to position [0, 0]
type input "P- OZONE [MEDICAL_DATA] C"
click at [383, 237] on label at bounding box center [384, 237] width 10 height 10
click at [383, 237] on input "checkbox" at bounding box center [383, 236] width 9 height 9
checkbox input "true"
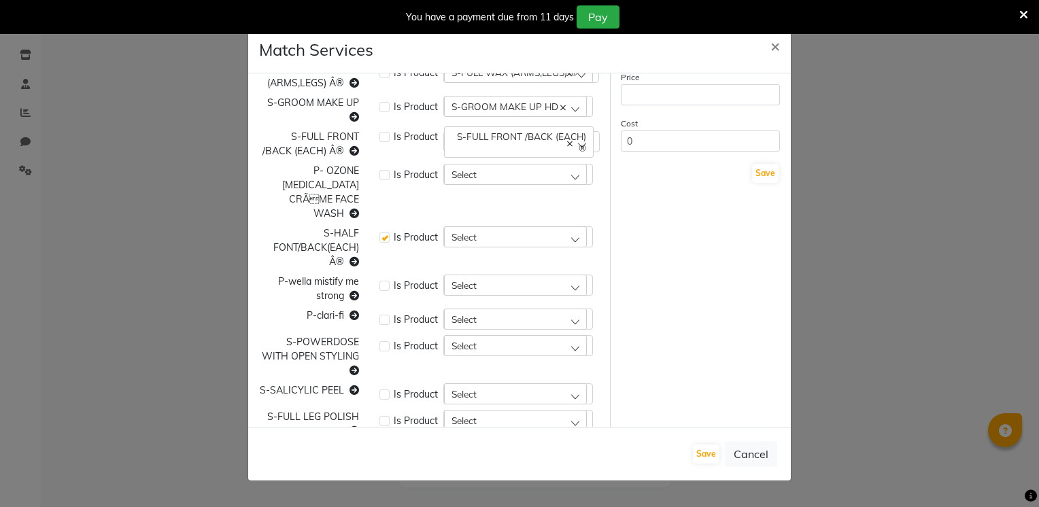
click at [383, 180] on label at bounding box center [384, 175] width 10 height 10
click at [383, 178] on input "checkbox" at bounding box center [383, 173] width 9 height 9
checkbox input "true"
click at [470, 180] on span "Select" at bounding box center [463, 175] width 25 height 12
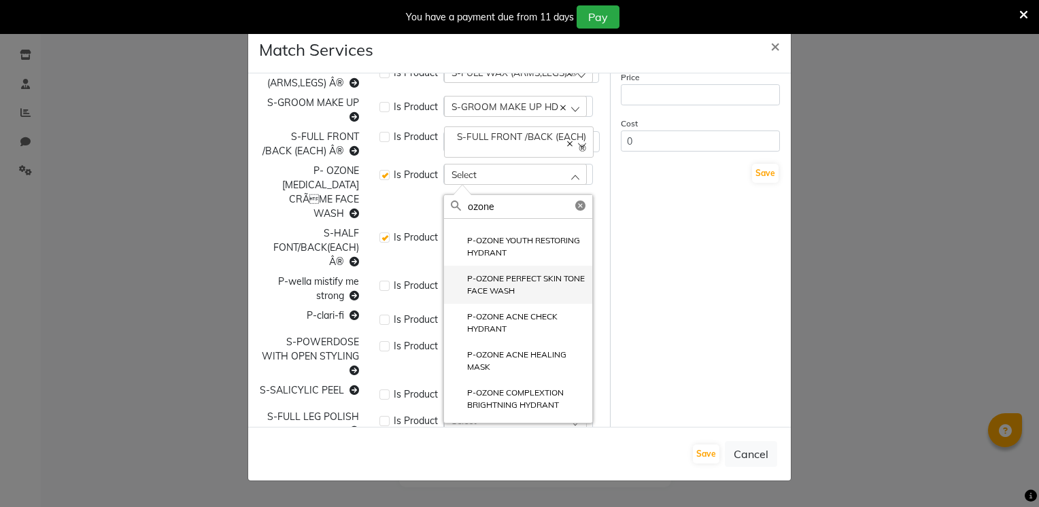
scroll to position [177, 0]
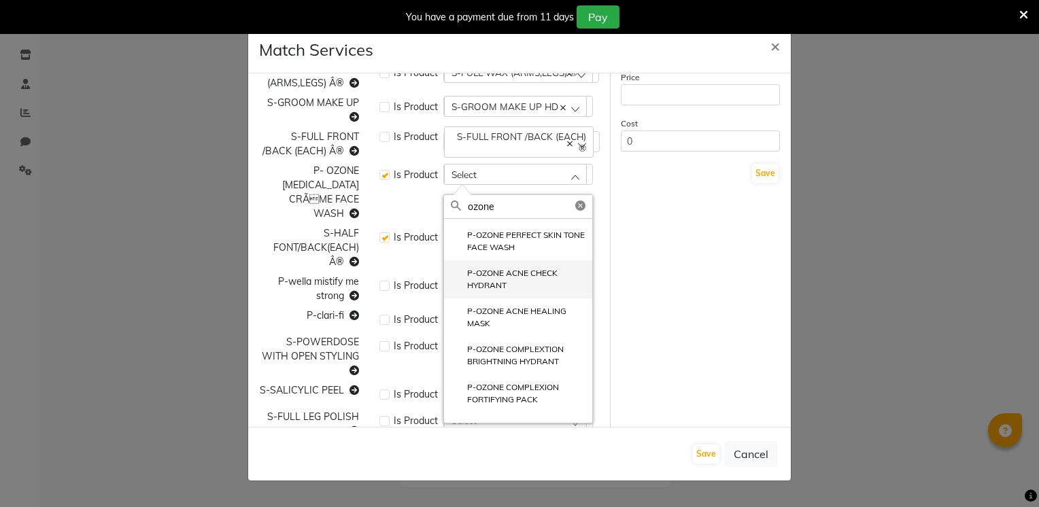
paste input "P- OZONE [MEDICAL_DATA] C"
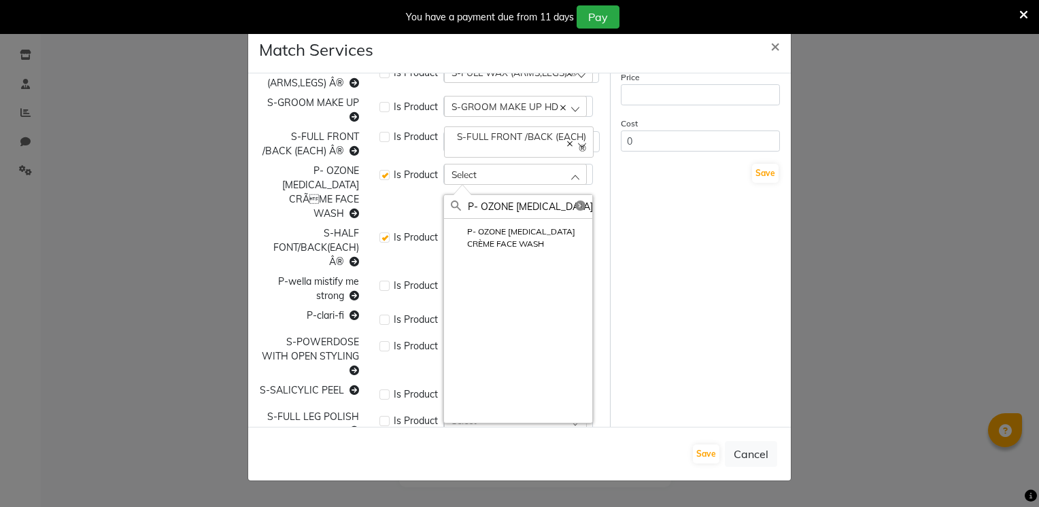
click at [477, 218] on input "P- OZONE [MEDICAL_DATA] C" at bounding box center [530, 206] width 124 height 23
type input "P-OZONE [MEDICAL_DATA] C"
click at [503, 250] on label "P- OZONE [MEDICAL_DATA] CRÈME FACE WASH" at bounding box center [518, 238] width 135 height 24
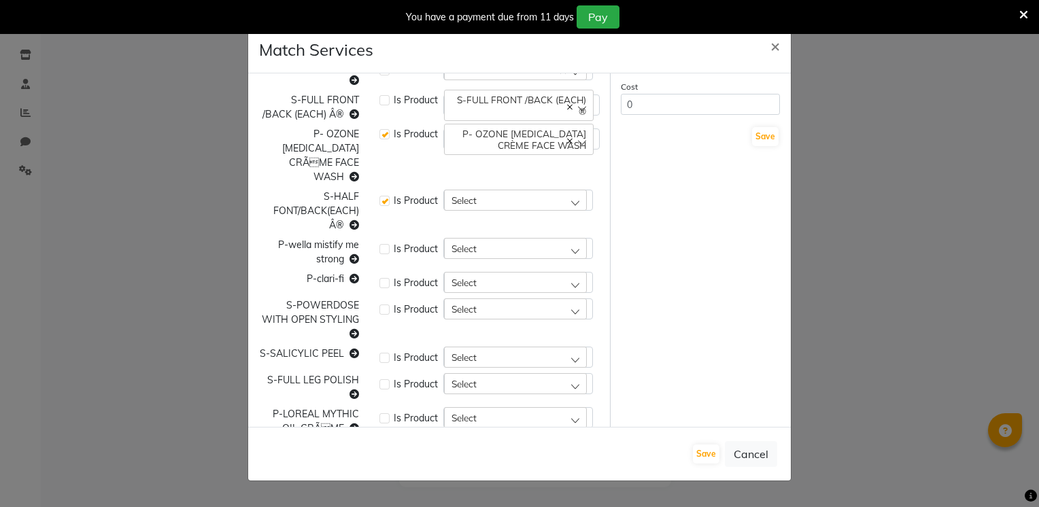
scroll to position [209, 0]
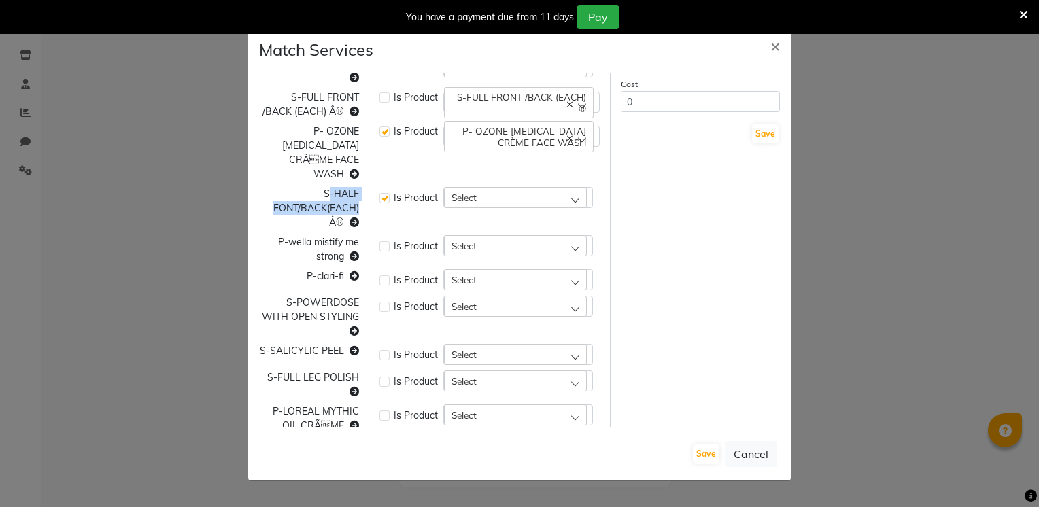
drag, startPoint x: 329, startPoint y: 192, endPoint x: 356, endPoint y: 209, distance: 31.7
click at [356, 209] on div "S-HALF FONT/BACK(EACH) Â®" at bounding box center [309, 208] width 120 height 43
click at [383, 200] on label at bounding box center [384, 198] width 10 height 10
click at [383, 200] on input "checkbox" at bounding box center [383, 196] width 9 height 9
checkbox input "false"
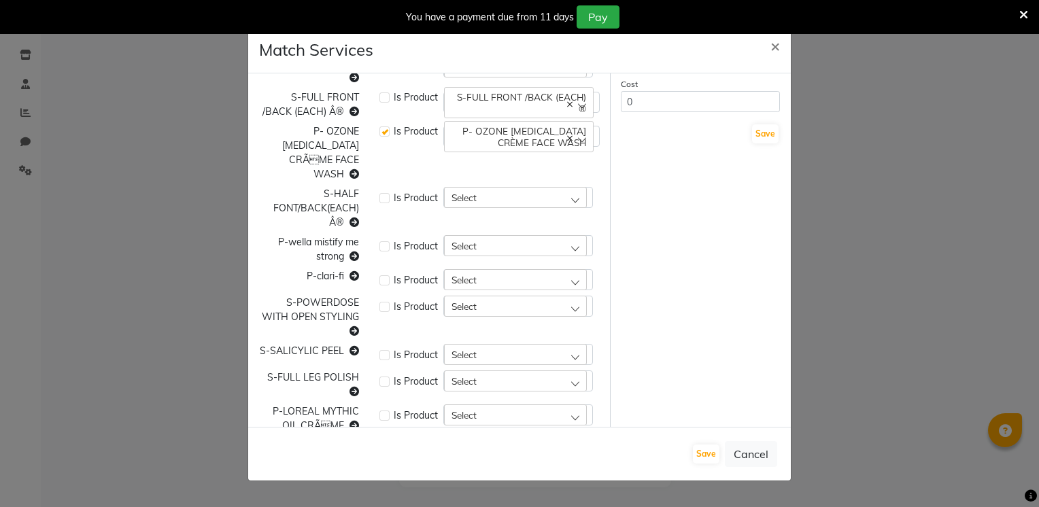
click at [468, 200] on span "Select" at bounding box center [463, 198] width 25 height 12
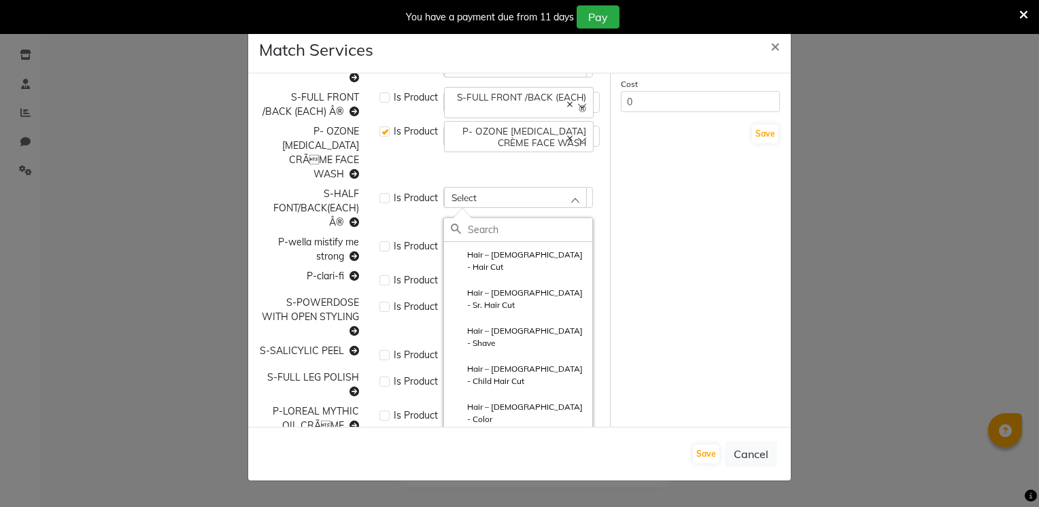
paste input "-HALF FONT/BACK(EACH)"
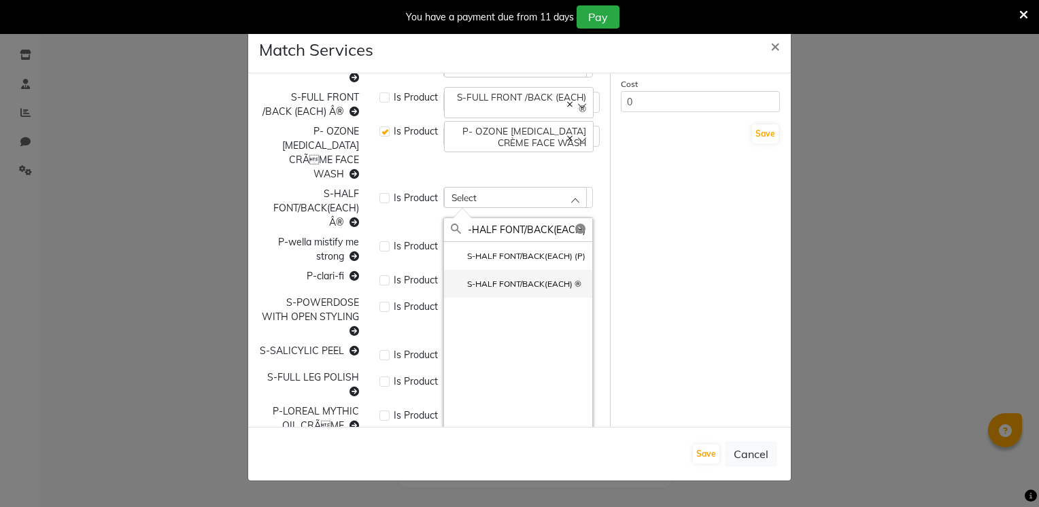
type input "-HALF FONT/BACK(EACH)"
click at [495, 281] on label "S-HALF FONT/BACK(EACH) ®" at bounding box center [516, 284] width 131 height 12
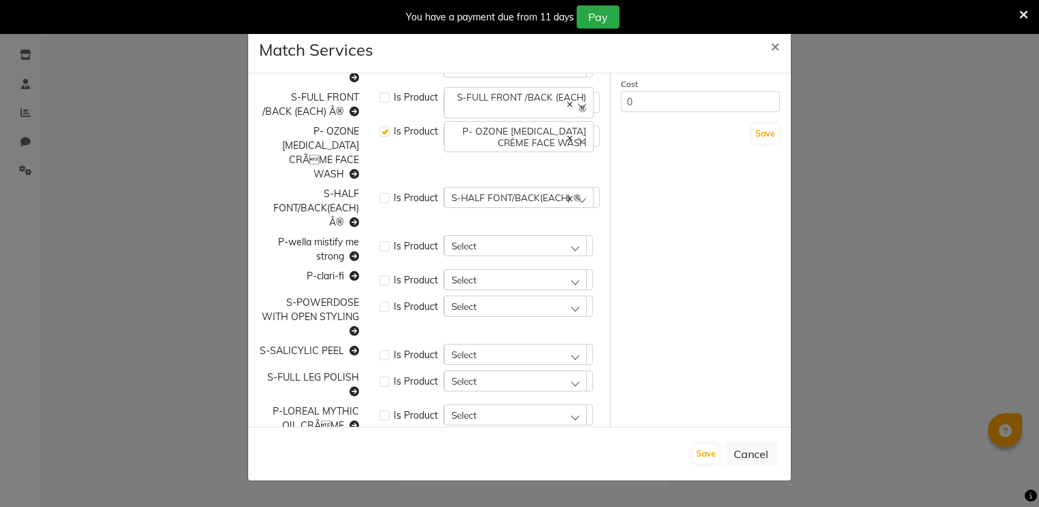
scroll to position [231, 0]
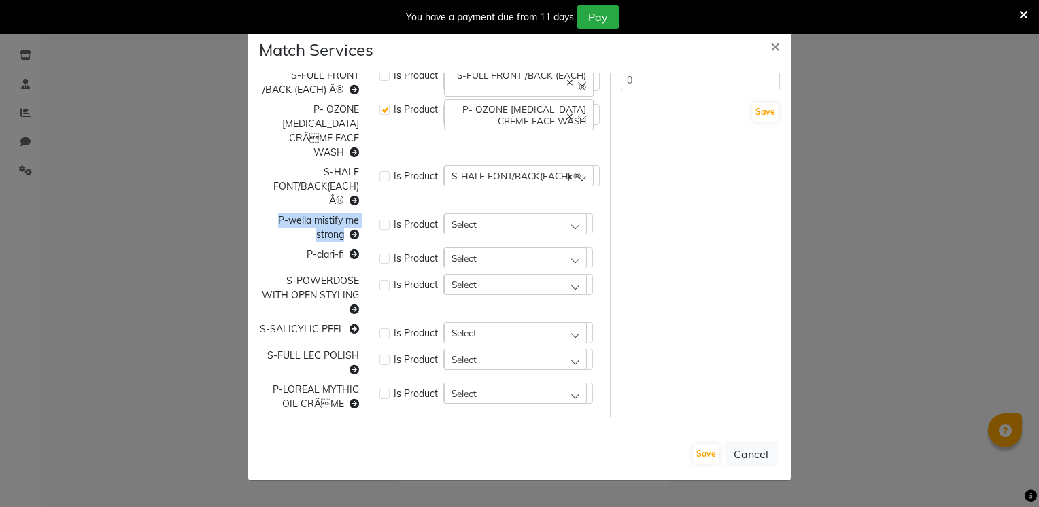
drag, startPoint x: 268, startPoint y: 216, endPoint x: 345, endPoint y: 232, distance: 78.5
click at [345, 232] on div "P-wella mistify me strong" at bounding box center [309, 227] width 120 height 29
click at [479, 228] on div "Select" at bounding box center [515, 223] width 143 height 20
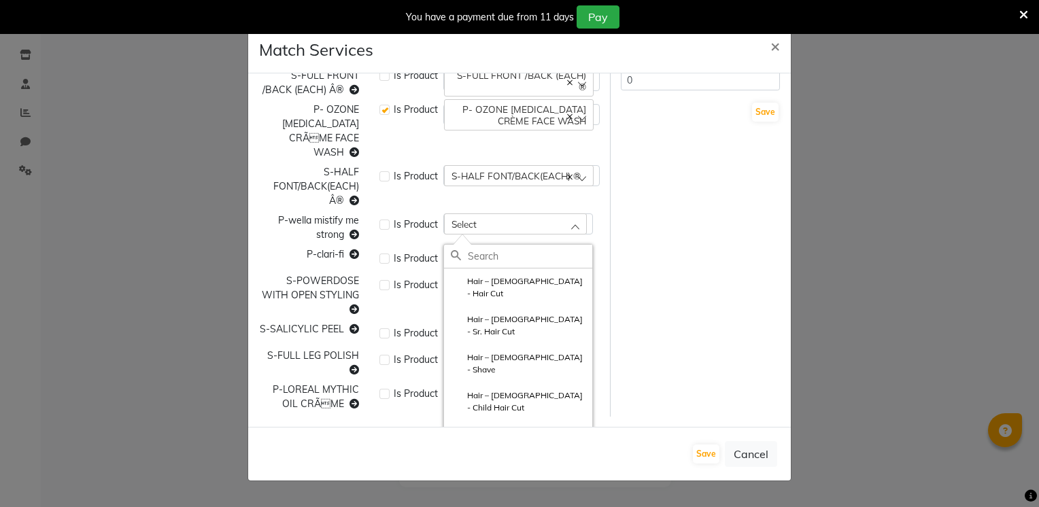
paste input "P-wella mistify me strong"
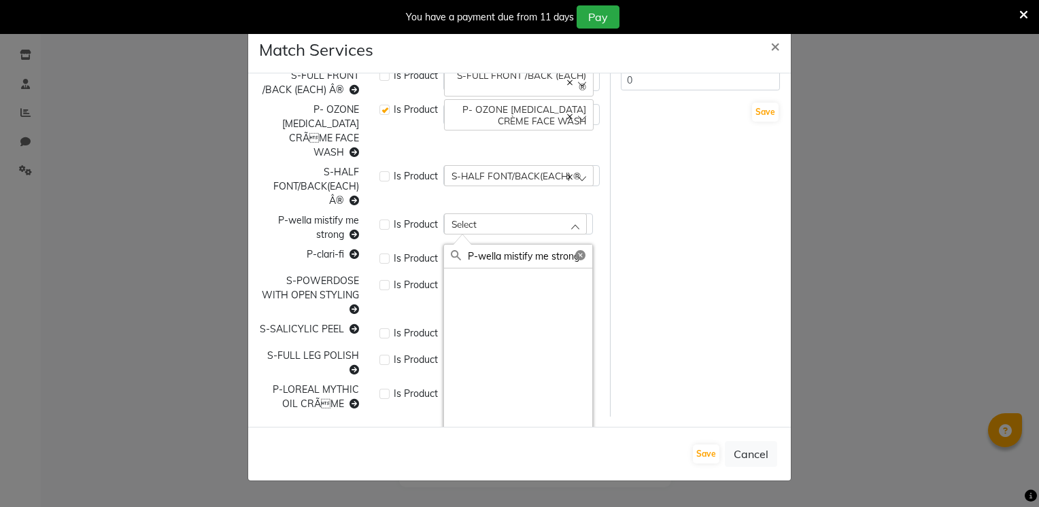
type input "P-wella mistify me strong"
click at [387, 262] on div "Is Product" at bounding box center [408, 258] width 58 height 14
click at [390, 226] on div "Is Product" at bounding box center [408, 225] width 58 height 14
click at [385, 226] on label at bounding box center [384, 225] width 10 height 10
click at [385, 226] on input "checkbox" at bounding box center [383, 223] width 9 height 9
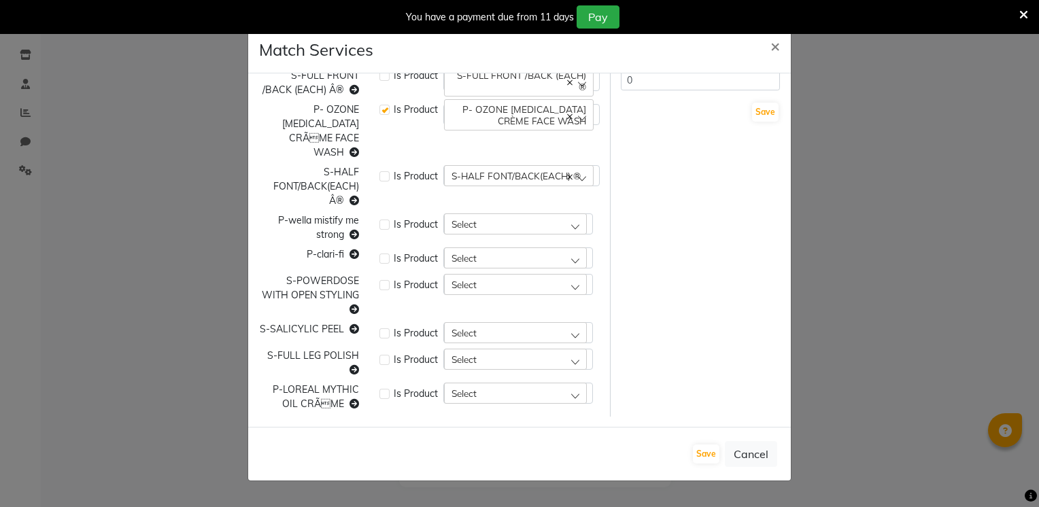
checkbox input "true"
click at [491, 225] on div "Select" at bounding box center [515, 223] width 143 height 20
type input "wella"
click at [523, 343] on label "P-wella scupl force" at bounding box center [495, 338] width 88 height 12
click at [451, 252] on span "Select" at bounding box center [463, 258] width 25 height 12
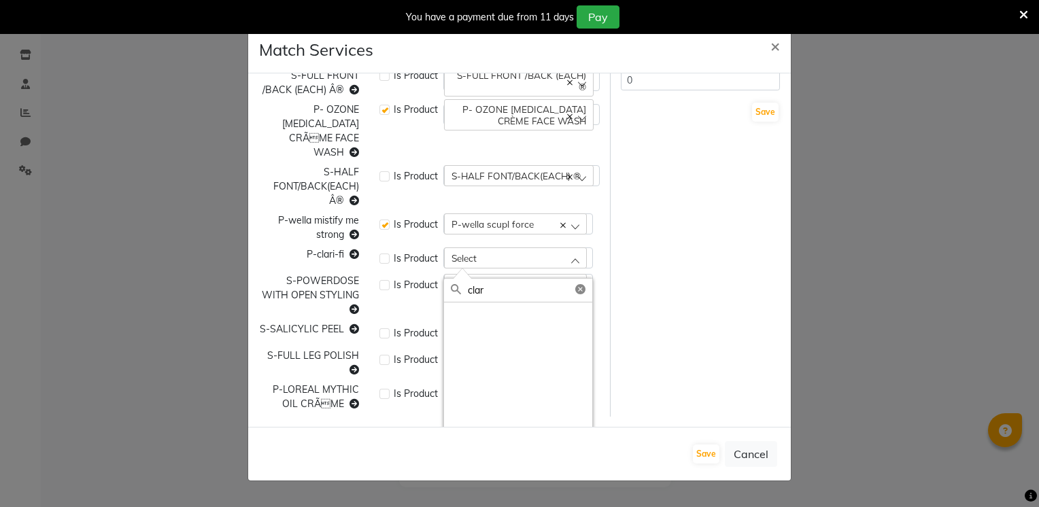
type input "clar"
click at [384, 261] on label at bounding box center [384, 259] width 10 height 10
click at [384, 261] on input "checkbox" at bounding box center [383, 257] width 9 height 9
checkbox input "true"
click at [493, 256] on div "Select" at bounding box center [515, 257] width 143 height 20
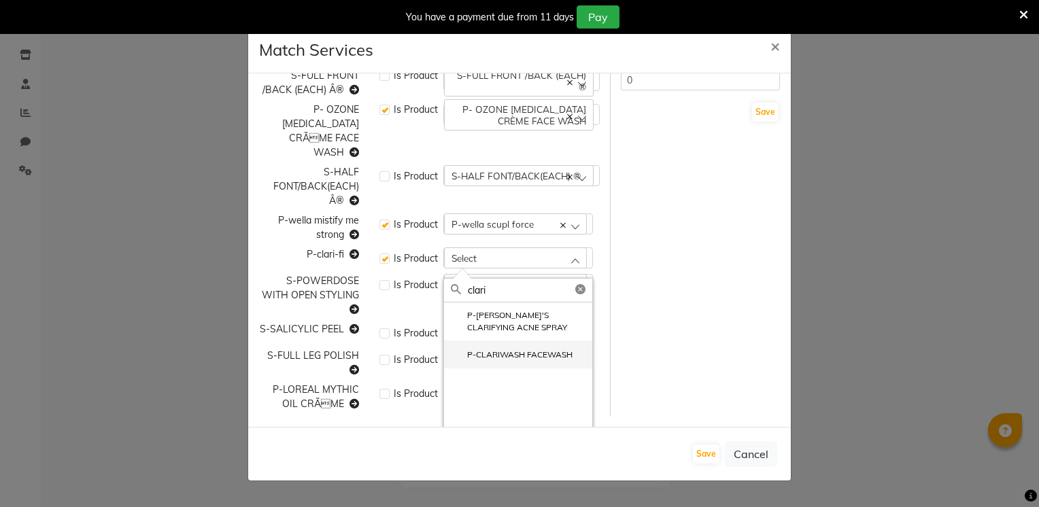
type input "clari"
click at [550, 350] on label "P-CLARIWASH FACEWASH" at bounding box center [512, 355] width 122 height 12
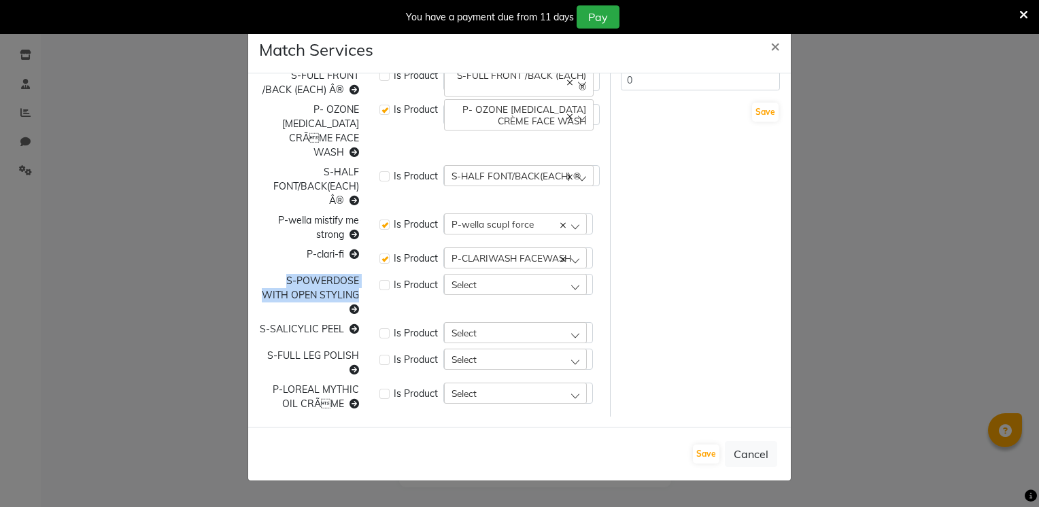
drag, startPoint x: 281, startPoint y: 279, endPoint x: 359, endPoint y: 292, distance: 79.2
click at [359, 292] on div "S-POWERDOSE WITH OPEN STYLING" at bounding box center [309, 295] width 120 height 43
click at [479, 283] on div "Select" at bounding box center [515, 284] width 143 height 20
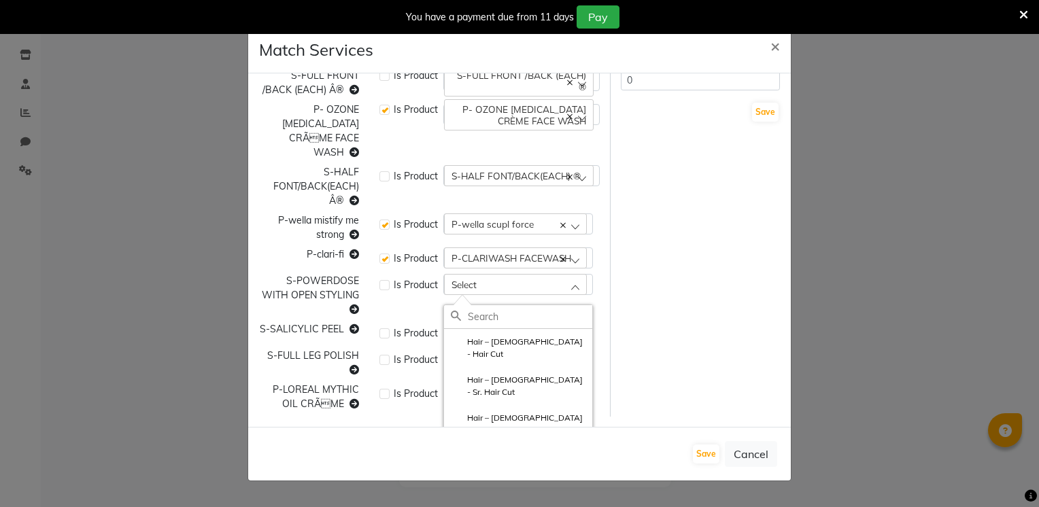
paste input "S-POWERDOSE WITH OPEN STYLING"
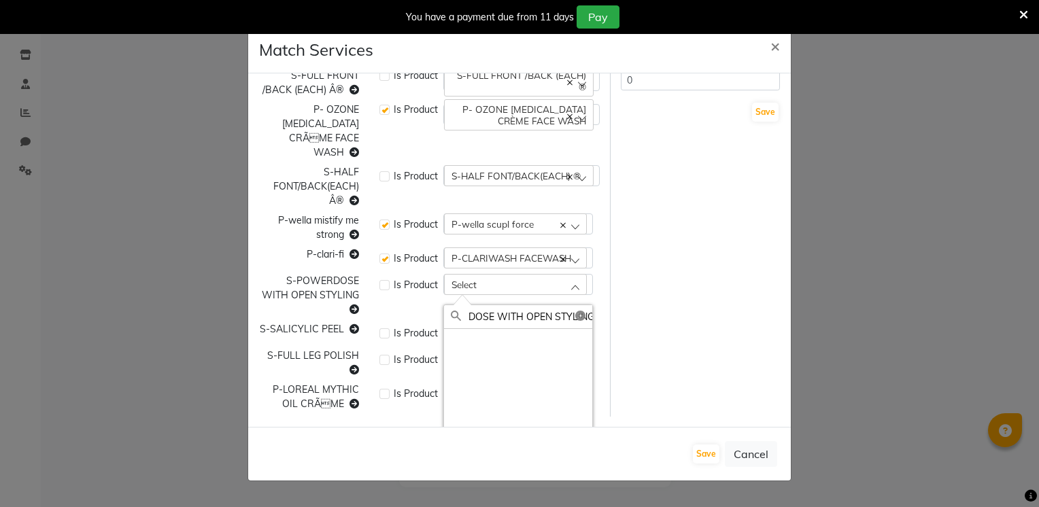
type input "S-POWERDOSE WITH OPEN STYLING"
click at [385, 287] on label at bounding box center [384, 285] width 10 height 10
click at [385, 287] on input "checkbox" at bounding box center [383, 283] width 9 height 9
click at [381, 285] on label at bounding box center [384, 285] width 10 height 10
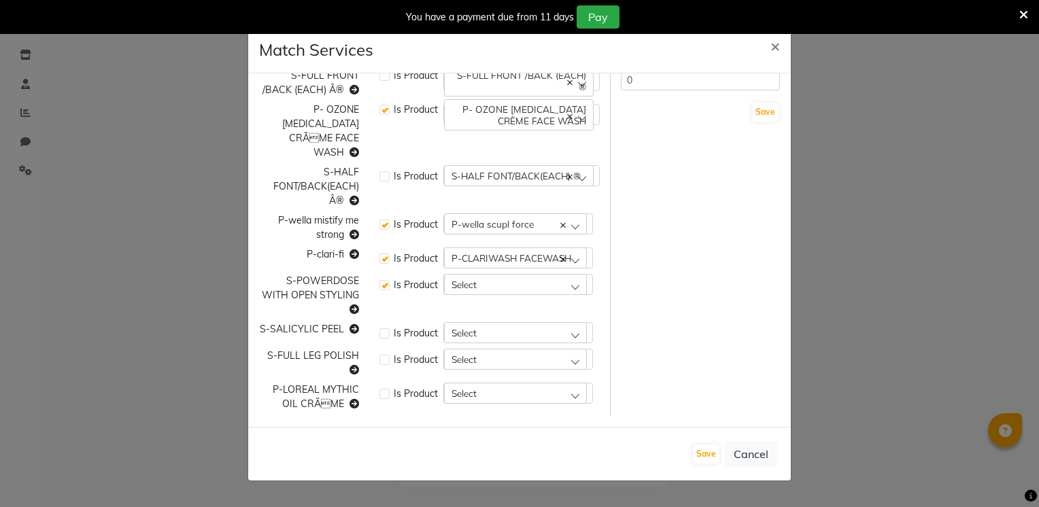
click at [381, 285] on input "checkbox" at bounding box center [383, 283] width 9 height 9
checkbox input "false"
click at [470, 283] on span "Select" at bounding box center [463, 285] width 25 height 12
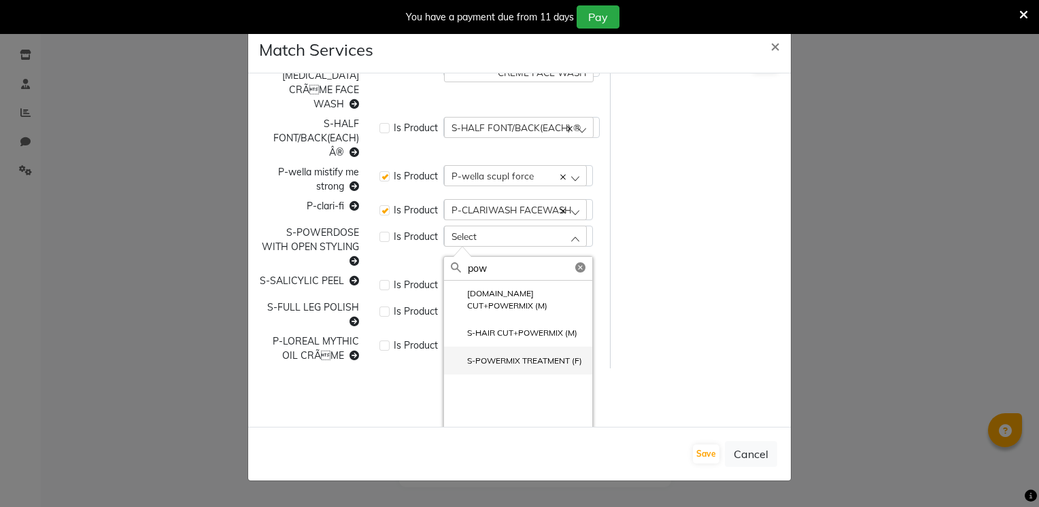
scroll to position [280, 0]
type input "pow"
click at [544, 336] on label "S-HAIR CUT+POWERMIX (M)" at bounding box center [514, 332] width 126 height 12
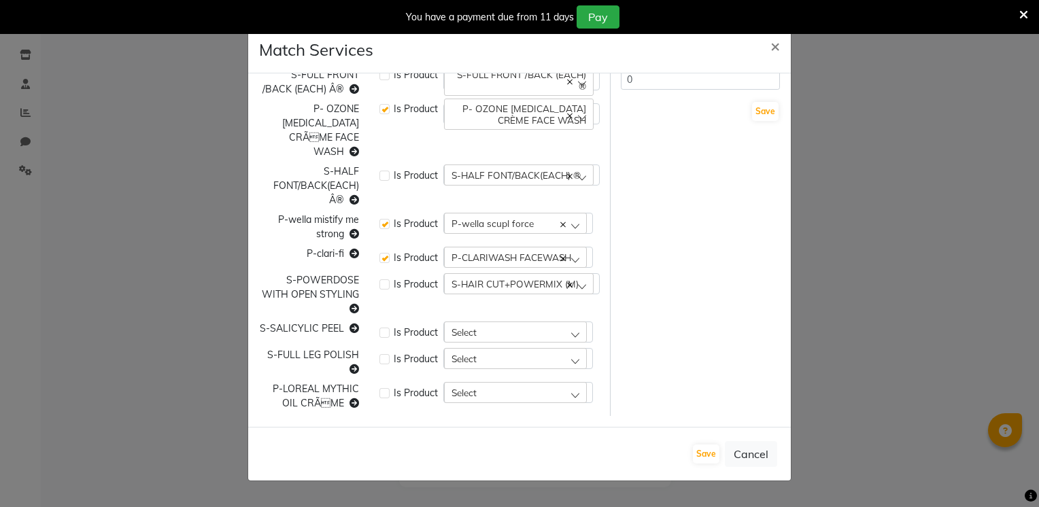
scroll to position [231, 0]
drag, startPoint x: 282, startPoint y: 276, endPoint x: 362, endPoint y: 290, distance: 80.8
click at [362, 290] on div "S-POWERDOSE WITH OPEN STYLING" at bounding box center [309, 295] width 120 height 43
click at [455, 333] on span "Select" at bounding box center [463, 333] width 25 height 12
type input "[PERSON_NAME]"
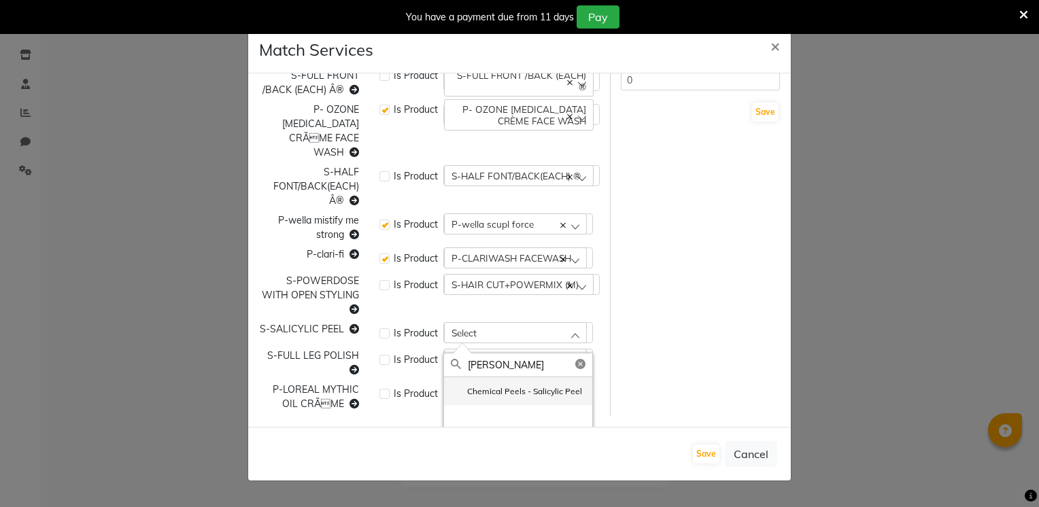
click at [546, 390] on label "Chemical Peels - Salicylic Peel" at bounding box center [516, 391] width 131 height 12
click at [474, 366] on div "Select" at bounding box center [515, 359] width 143 height 20
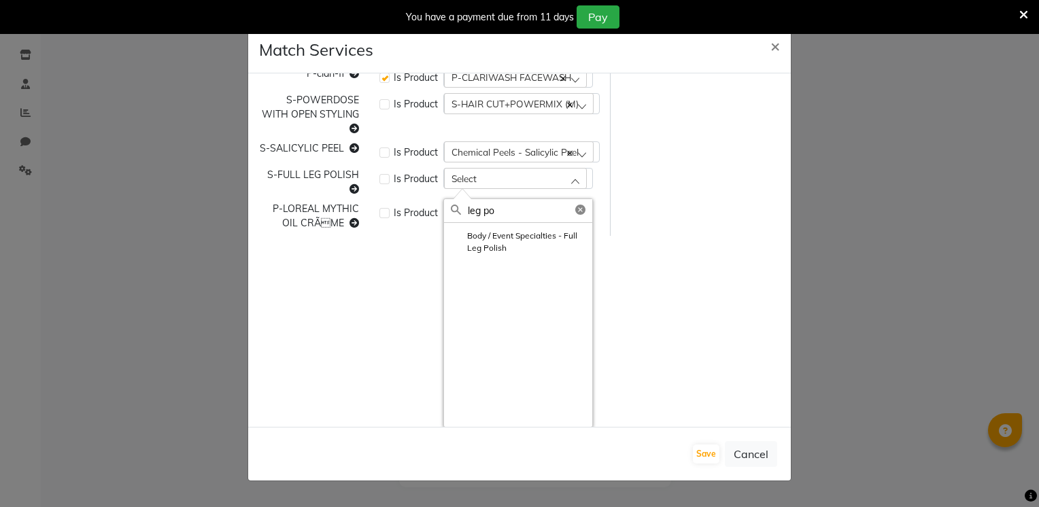
scroll to position [411, 0]
type input "leg po"
click at [520, 248] on label "Body / Event Specialties - Full Leg Polish" at bounding box center [518, 242] width 135 height 24
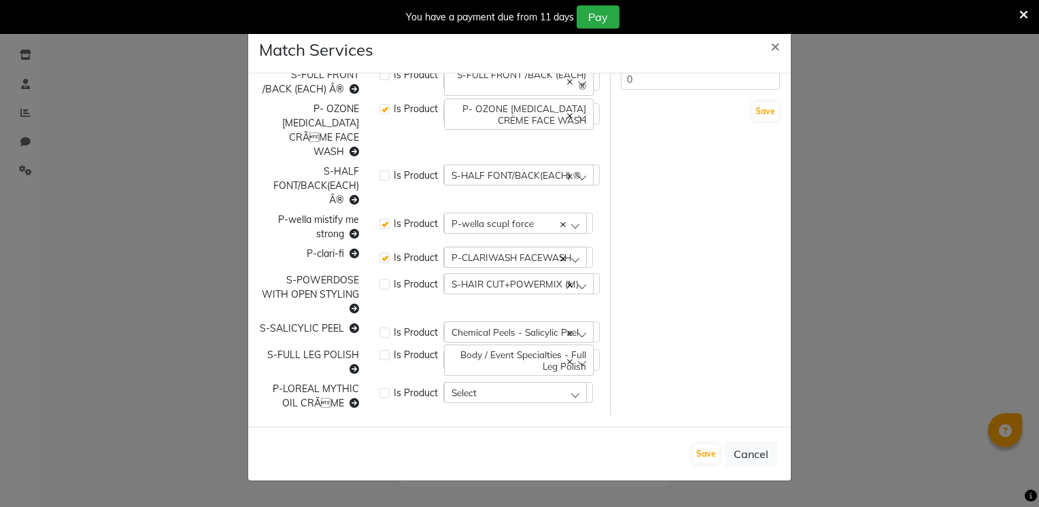
scroll to position [231, 0]
click at [492, 396] on div "Select" at bounding box center [515, 393] width 143 height 20
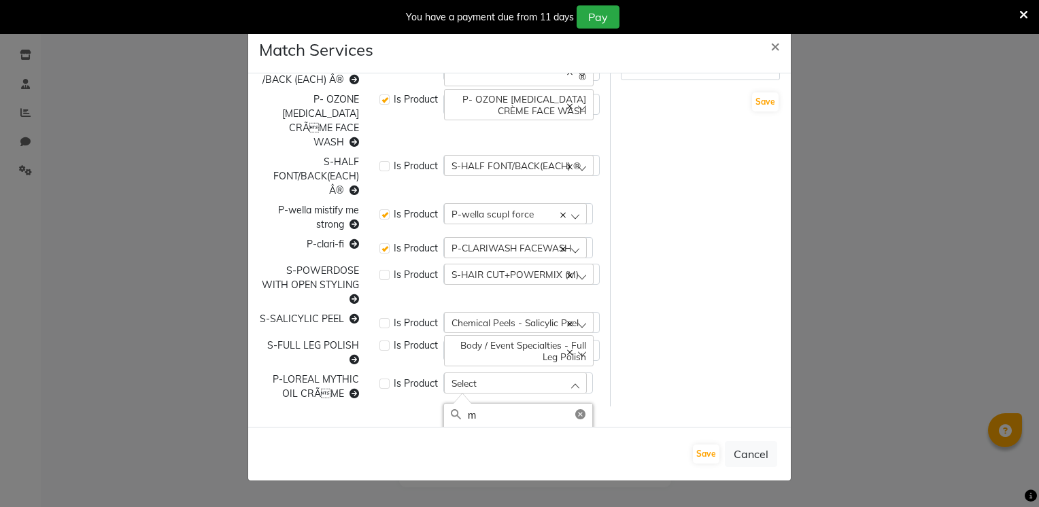
type input "m"
click at [381, 381] on label at bounding box center [384, 384] width 10 height 10
click at [381, 381] on input "checkbox" at bounding box center [383, 382] width 9 height 9
checkbox input "true"
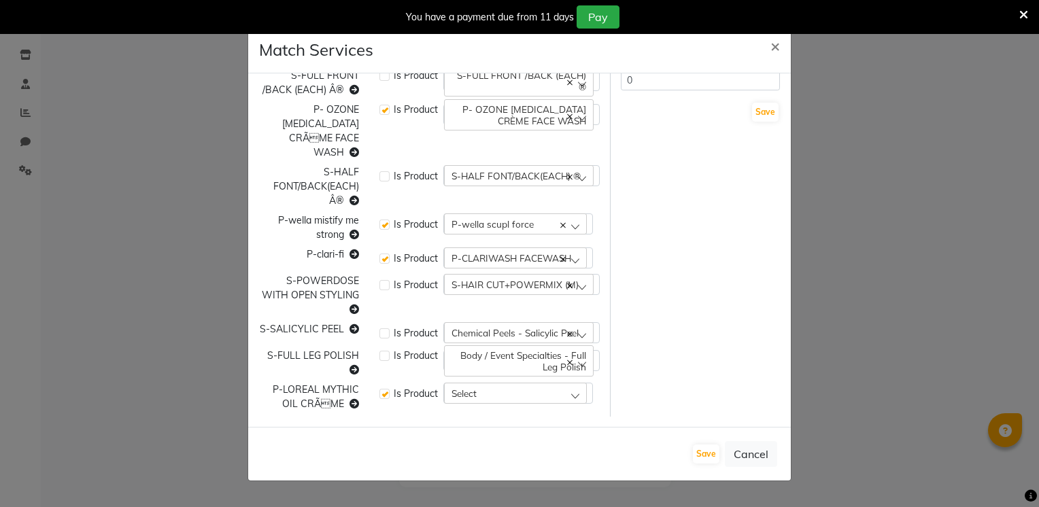
click at [486, 392] on div "Select" at bounding box center [515, 393] width 143 height 20
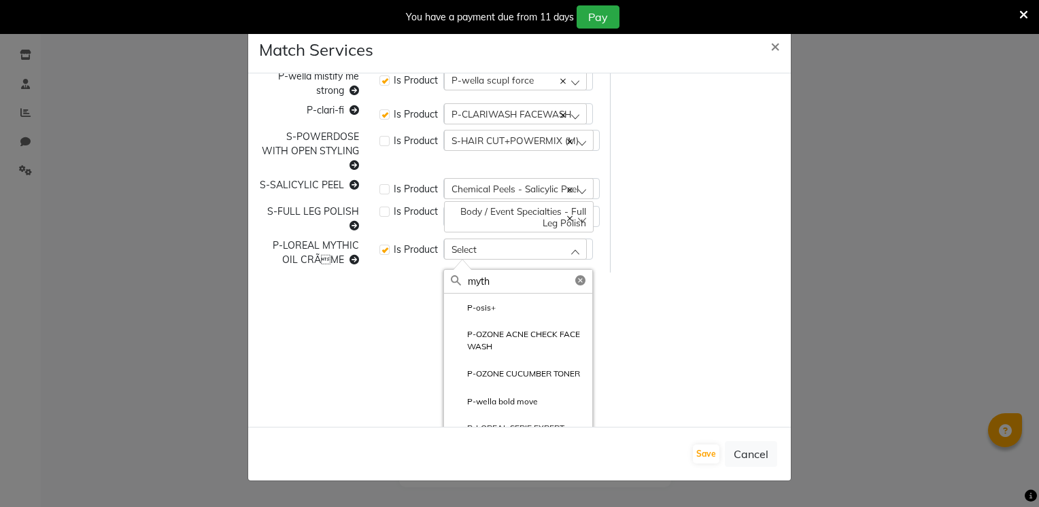
scroll to position [378, 0]
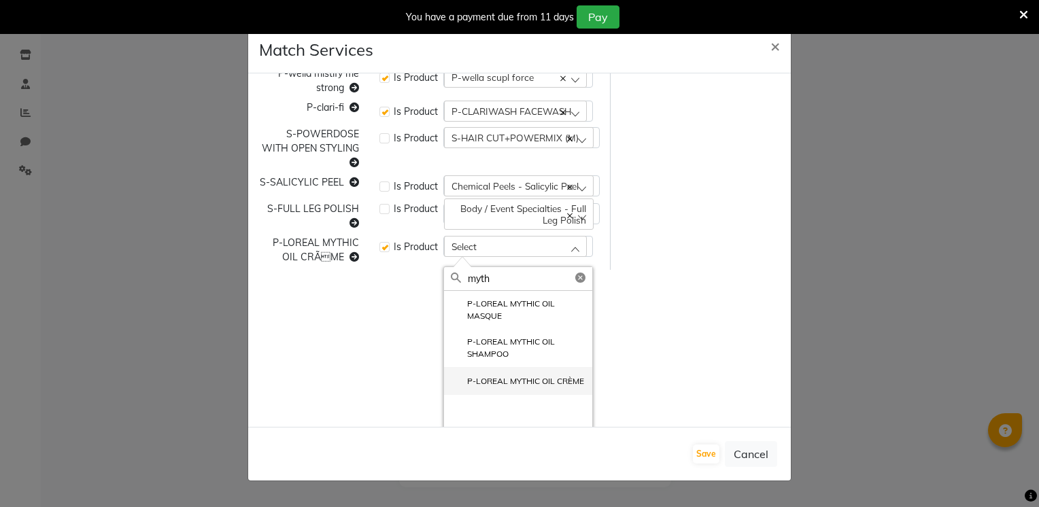
type input "myth"
click at [581, 383] on label "P-LOREAL MYTHIC OIL CRÈME" at bounding box center [517, 381] width 133 height 12
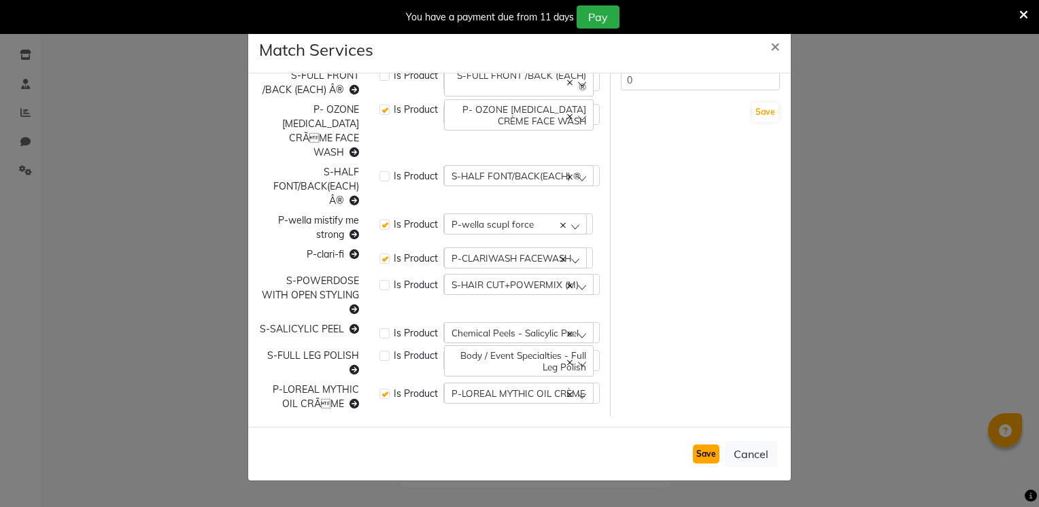
click at [708, 453] on button "Save" at bounding box center [706, 454] width 27 height 19
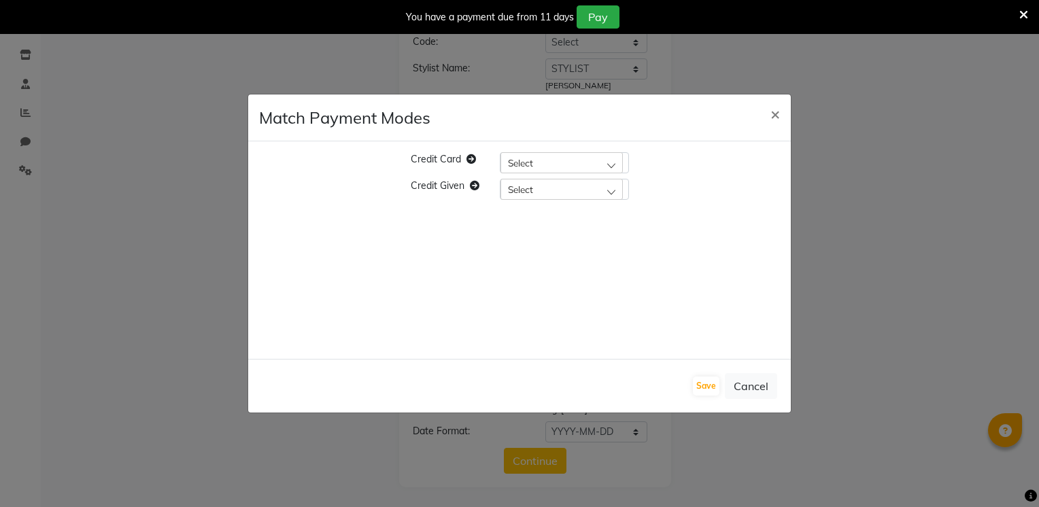
click at [549, 166] on div "Select" at bounding box center [561, 162] width 122 height 20
click at [549, 222] on li "CARD" at bounding box center [564, 221] width 128 height 28
click at [571, 192] on div "Select" at bounding box center [561, 189] width 122 height 20
click at [562, 169] on li "CARD" at bounding box center [564, 169] width 128 height 28
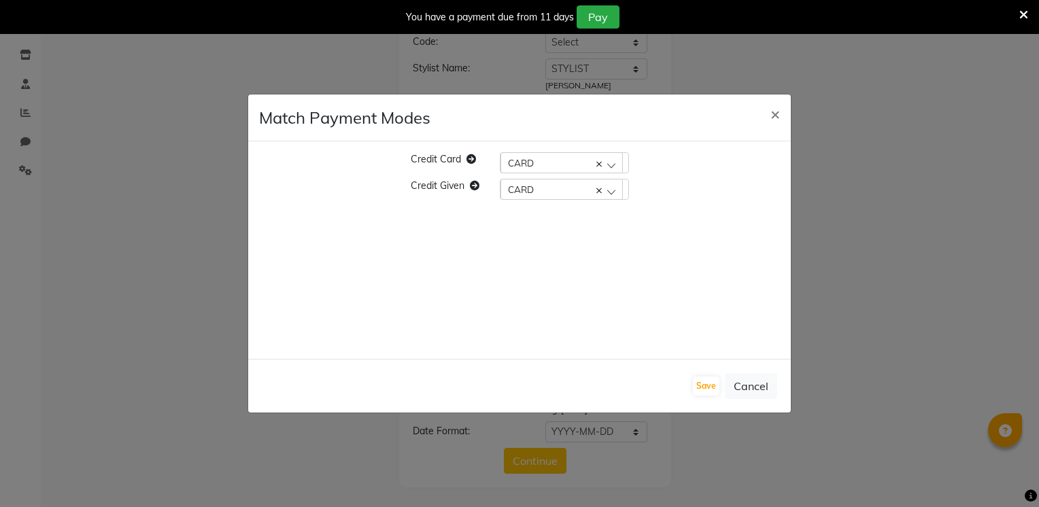
scroll to position [0, 0]
click at [701, 387] on button "Save" at bounding box center [706, 386] width 27 height 19
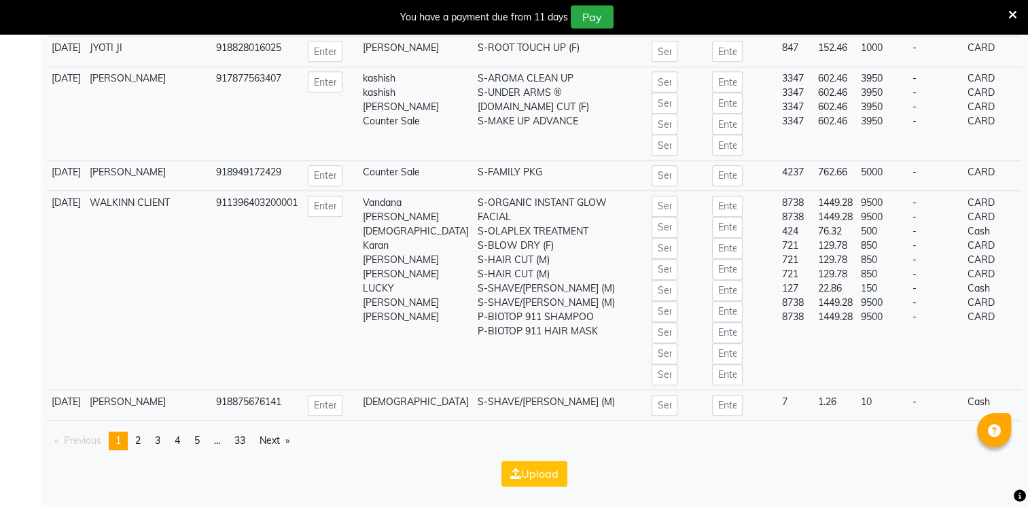
scroll to position [6614, 0]
click at [242, 442] on span "33" at bounding box center [239, 440] width 11 height 12
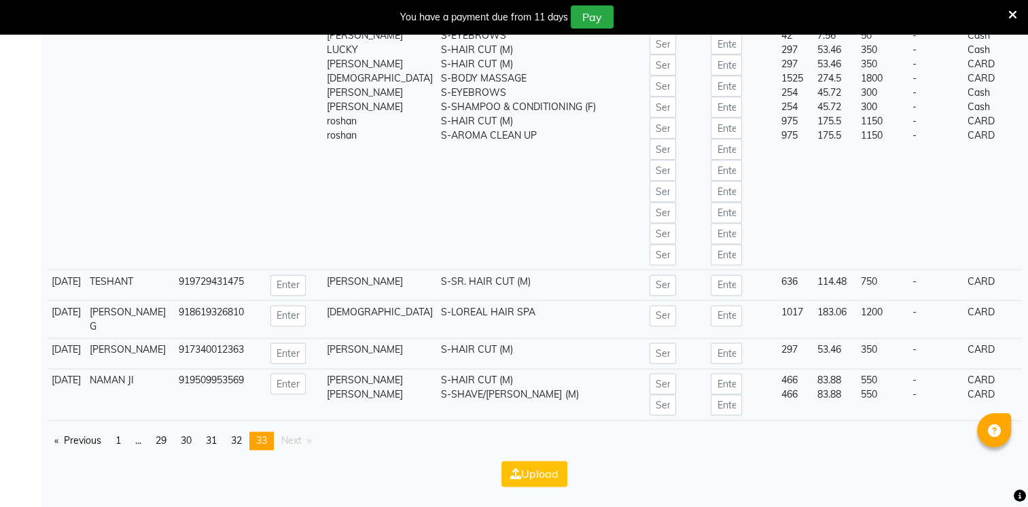
scroll to position [7171, 0]
click at [525, 464] on button "Upload" at bounding box center [535, 474] width 66 height 26
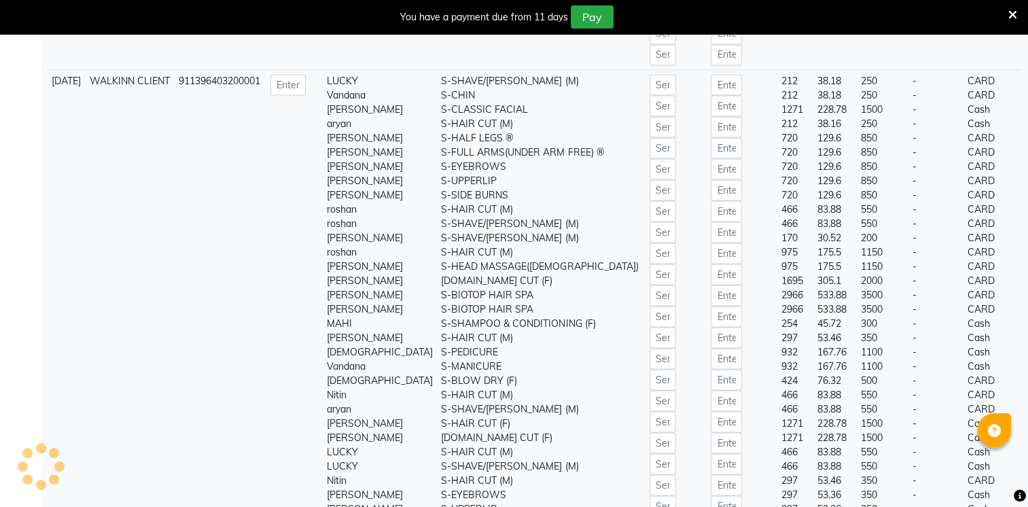
scroll to position [34, 0]
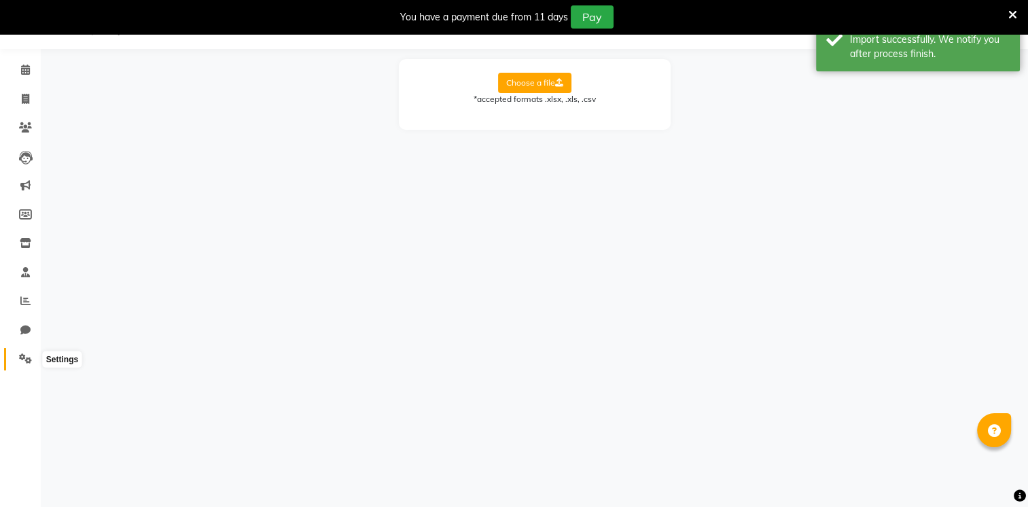
click at [21, 363] on icon at bounding box center [25, 358] width 13 height 10
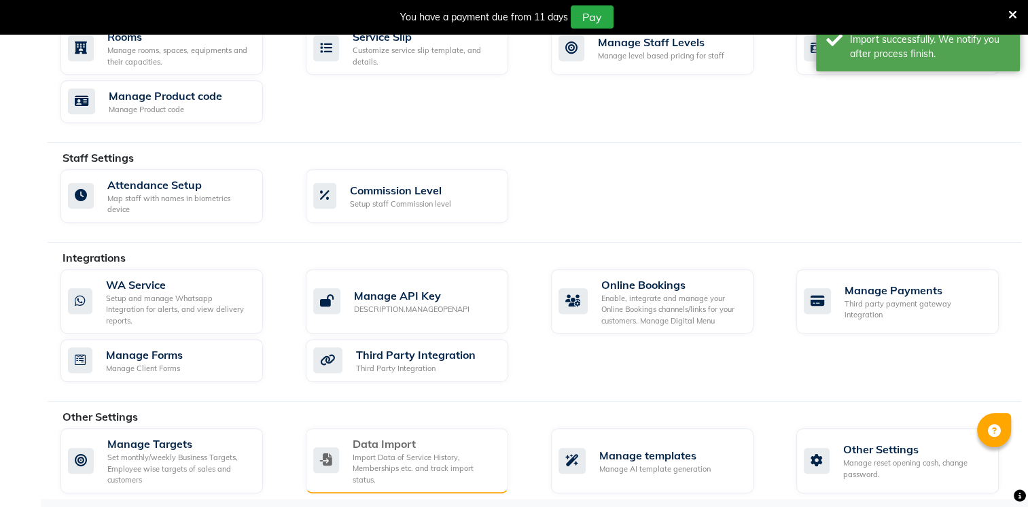
click at [374, 443] on div "Data Import" at bounding box center [425, 444] width 145 height 16
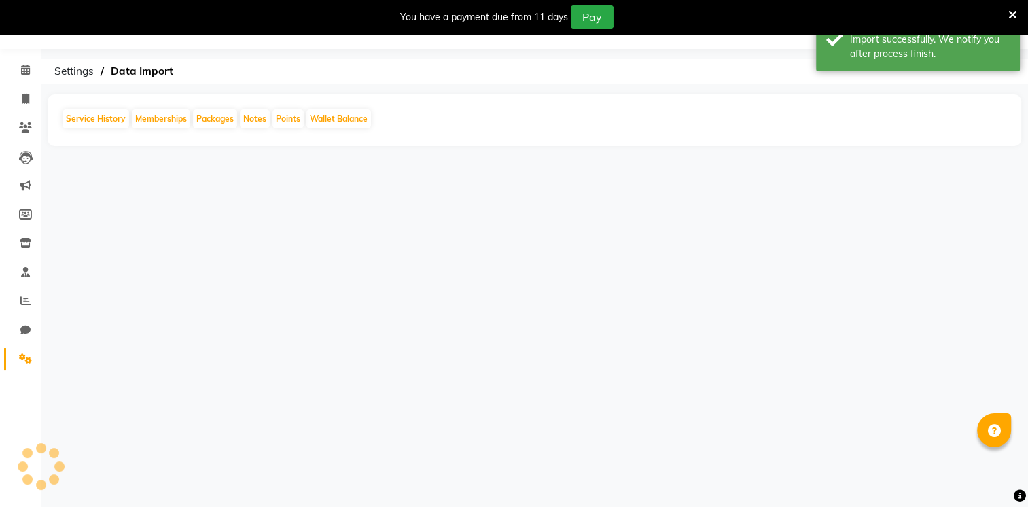
scroll to position [34, 0]
